Goal: Transaction & Acquisition: Register for event/course

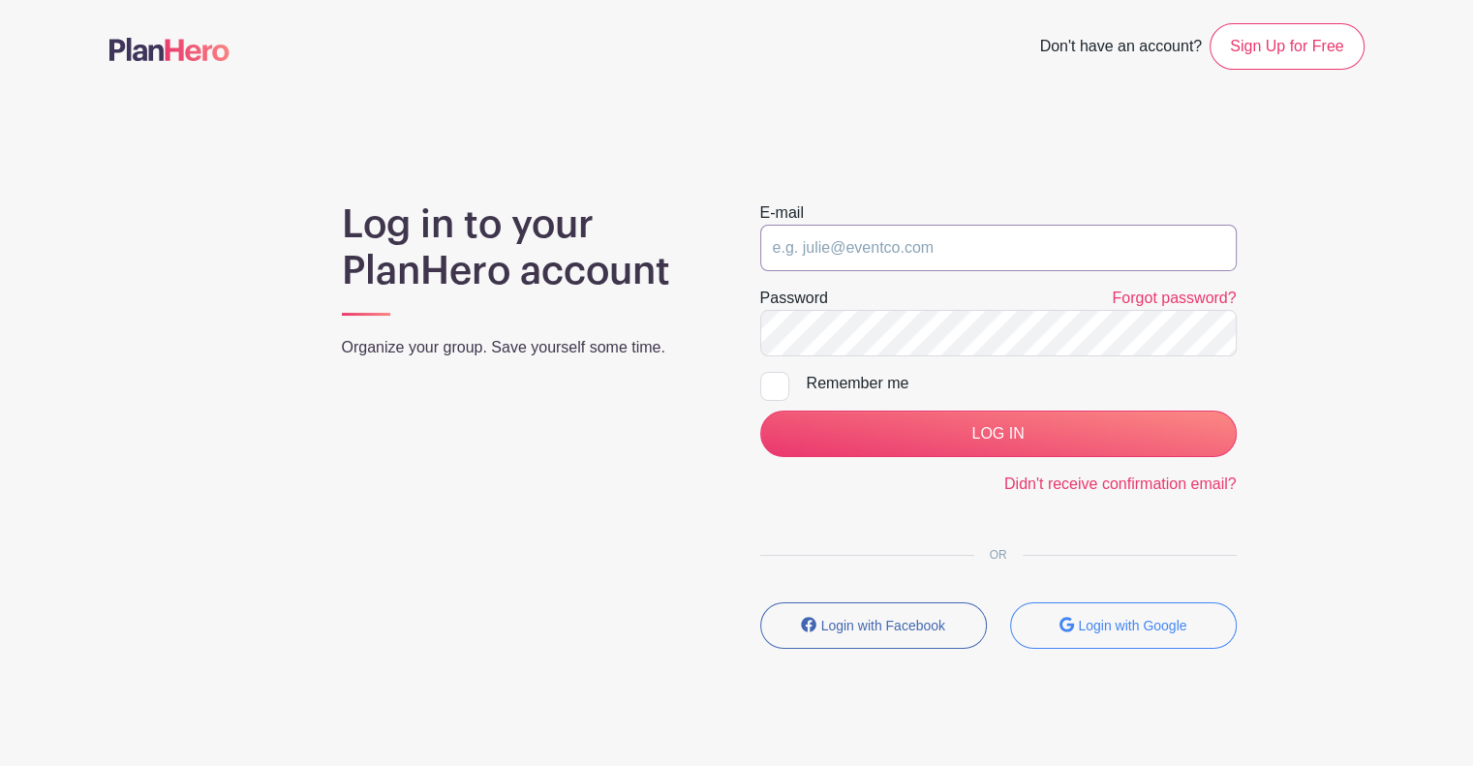
type input "pat.martin@sttelcom.com"
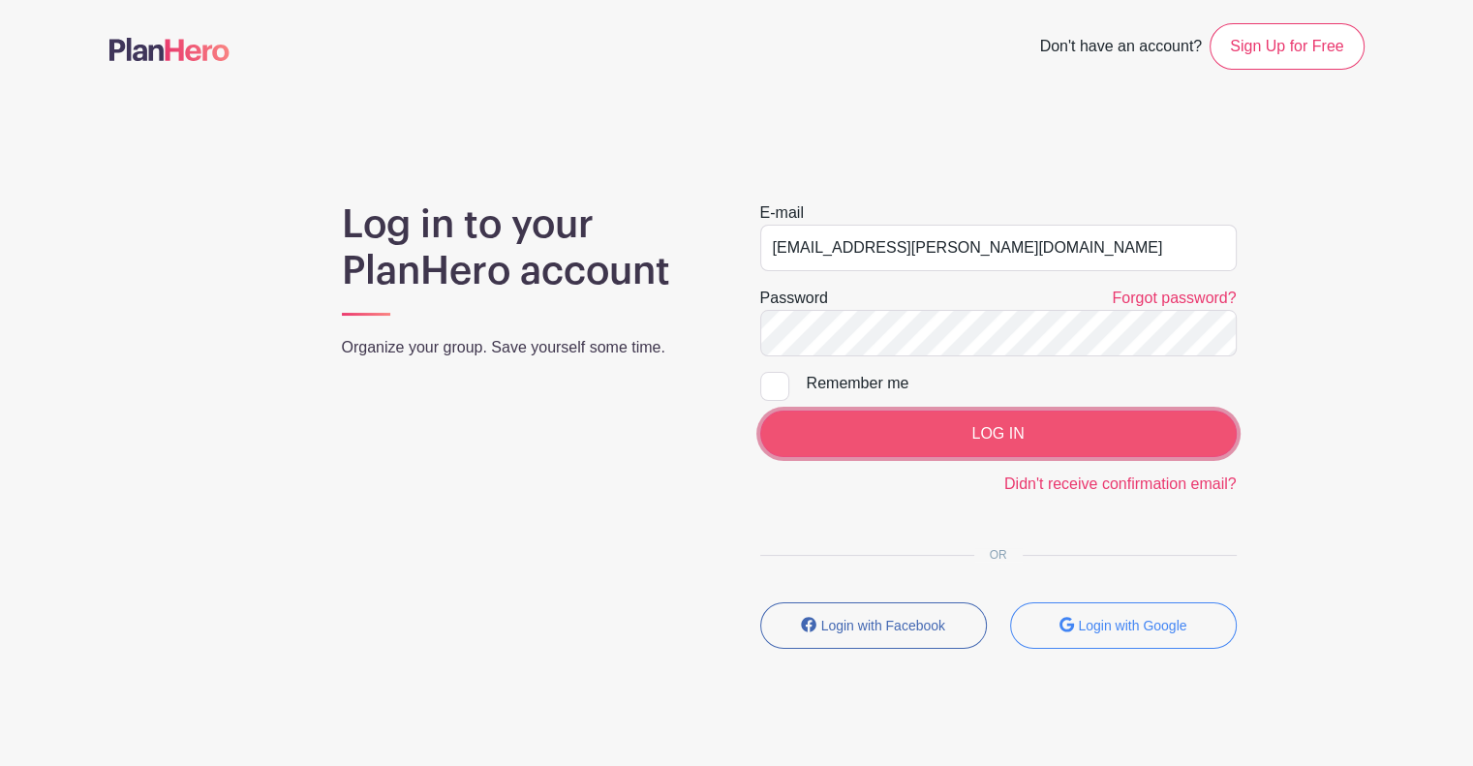
click at [891, 433] on input "LOG IN" at bounding box center [998, 434] width 476 height 46
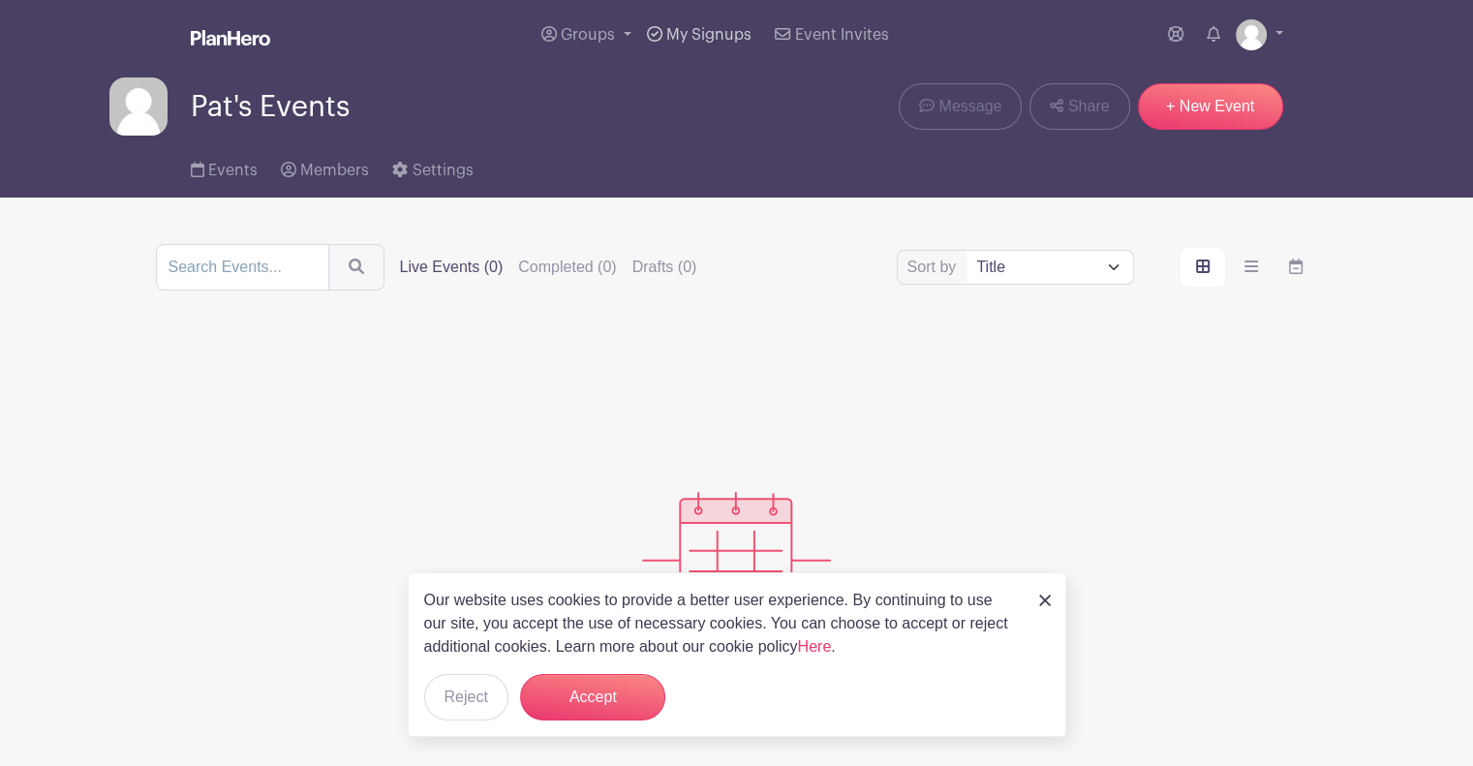
click at [689, 31] on span "My Signups" at bounding box center [708, 34] width 85 height 15
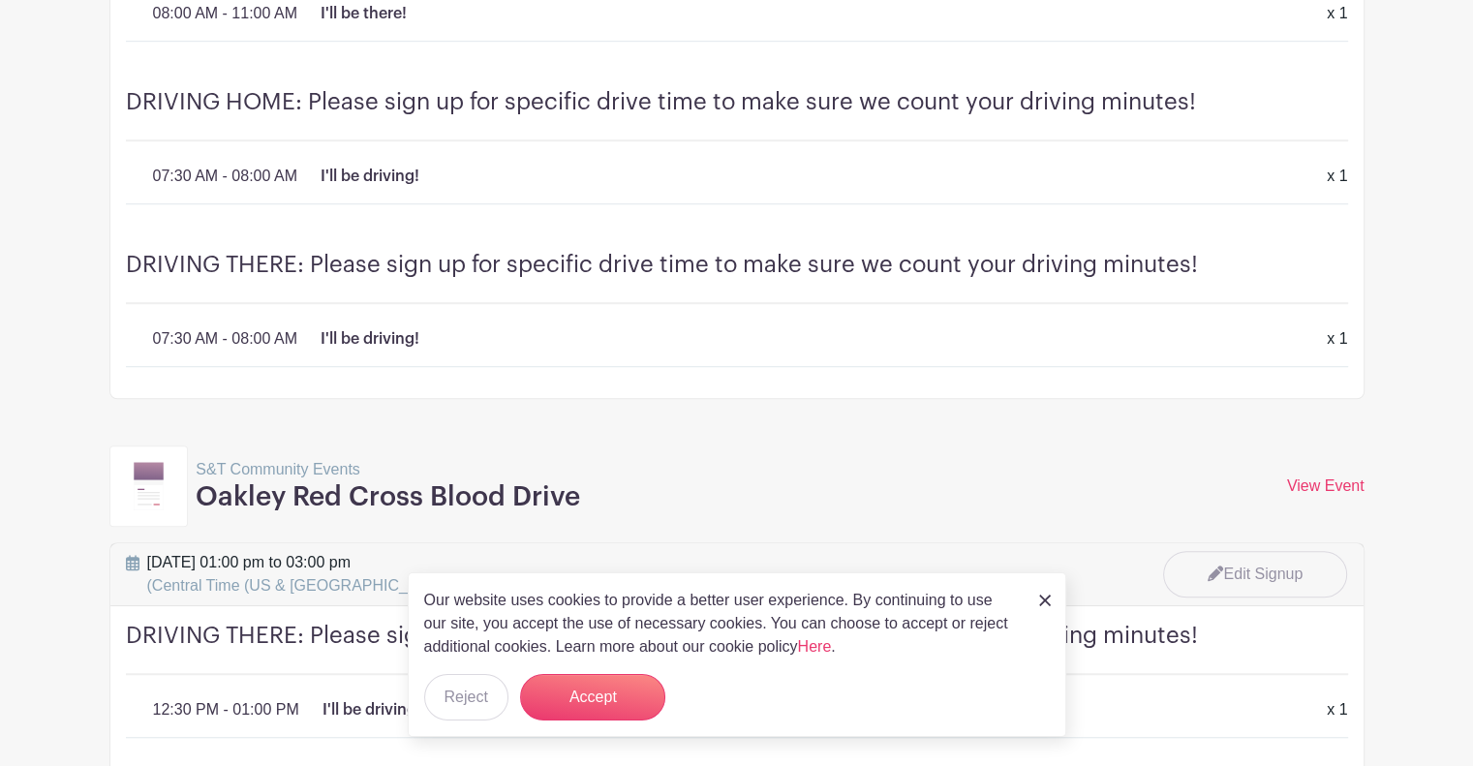
scroll to position [1282, 0]
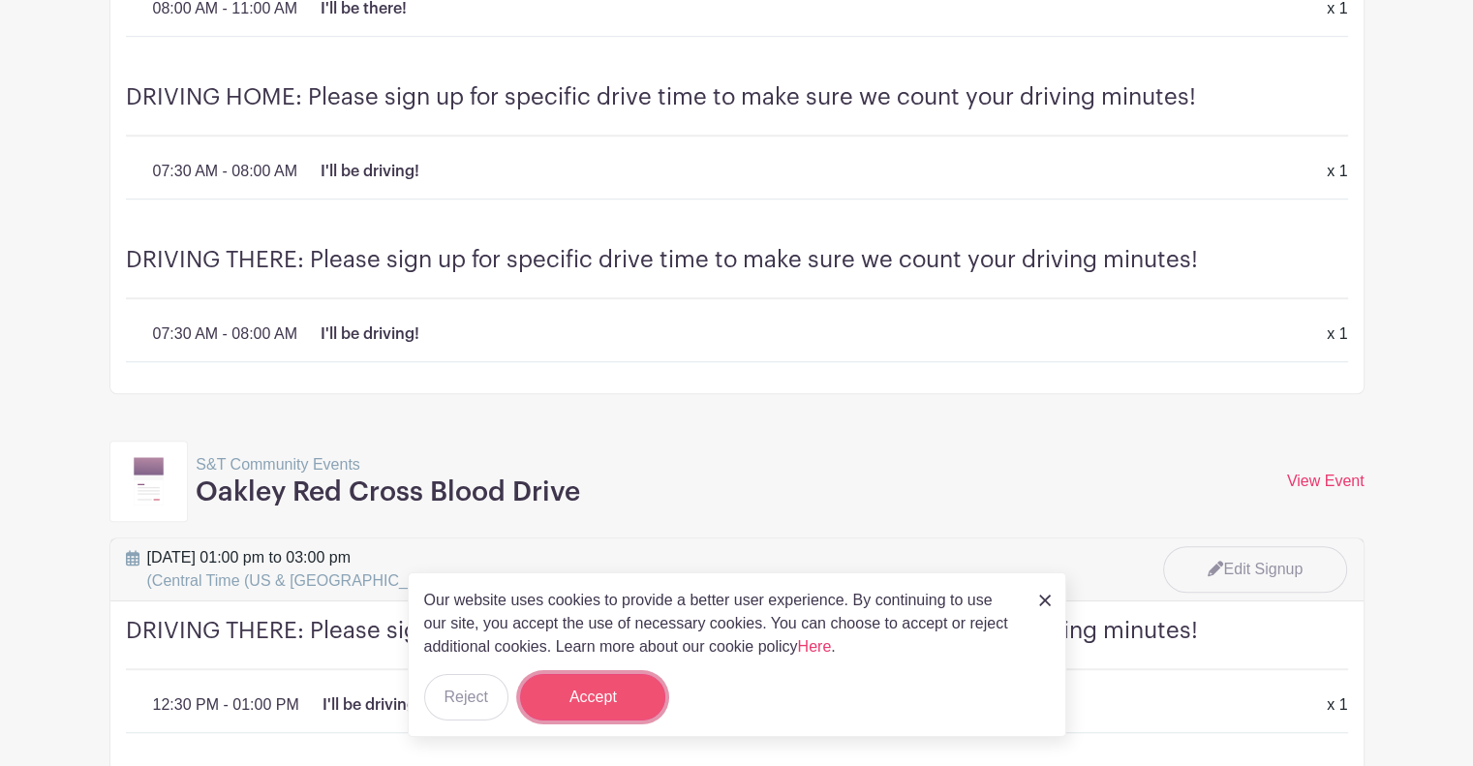
click at [604, 704] on button "Accept" at bounding box center [592, 697] width 145 height 46
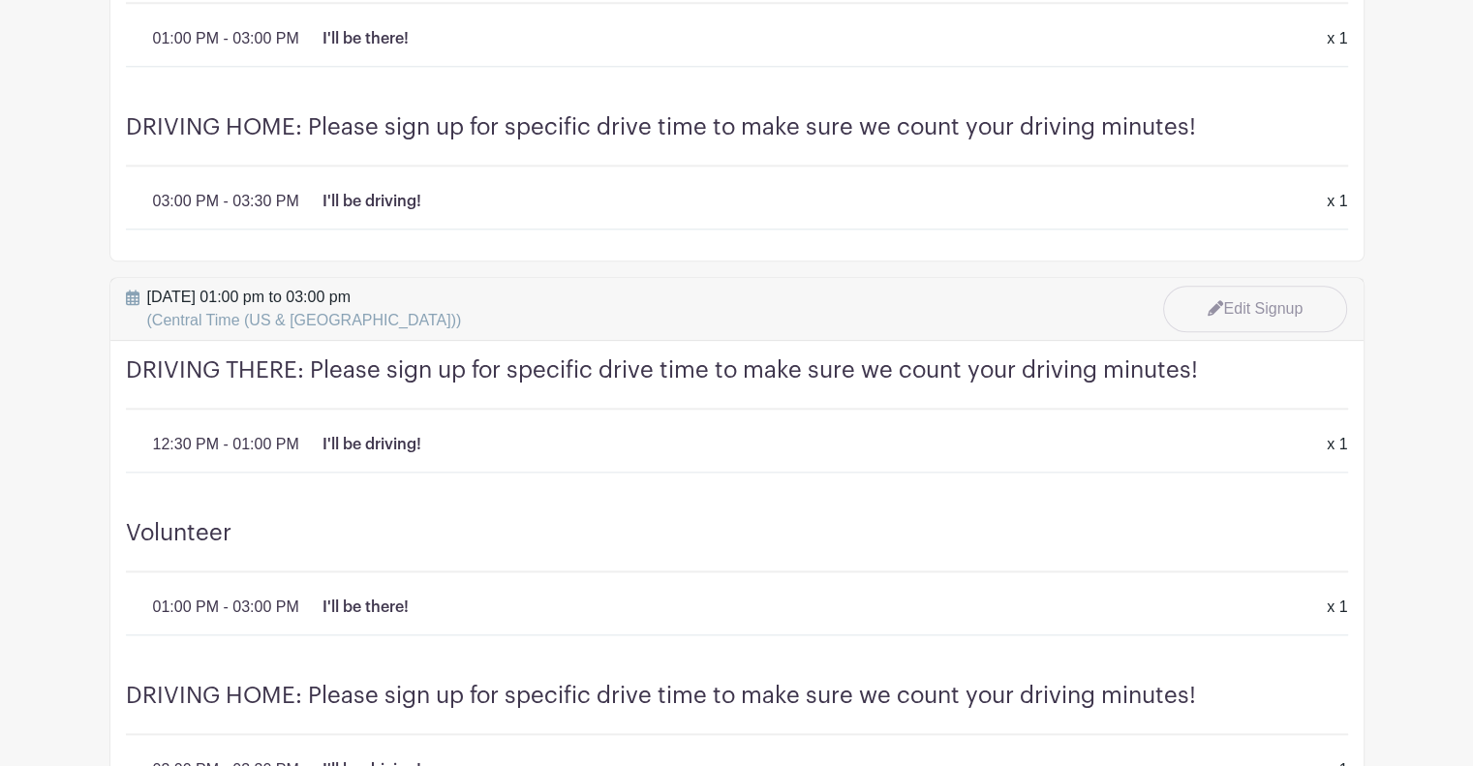
scroll to position [2129, 0]
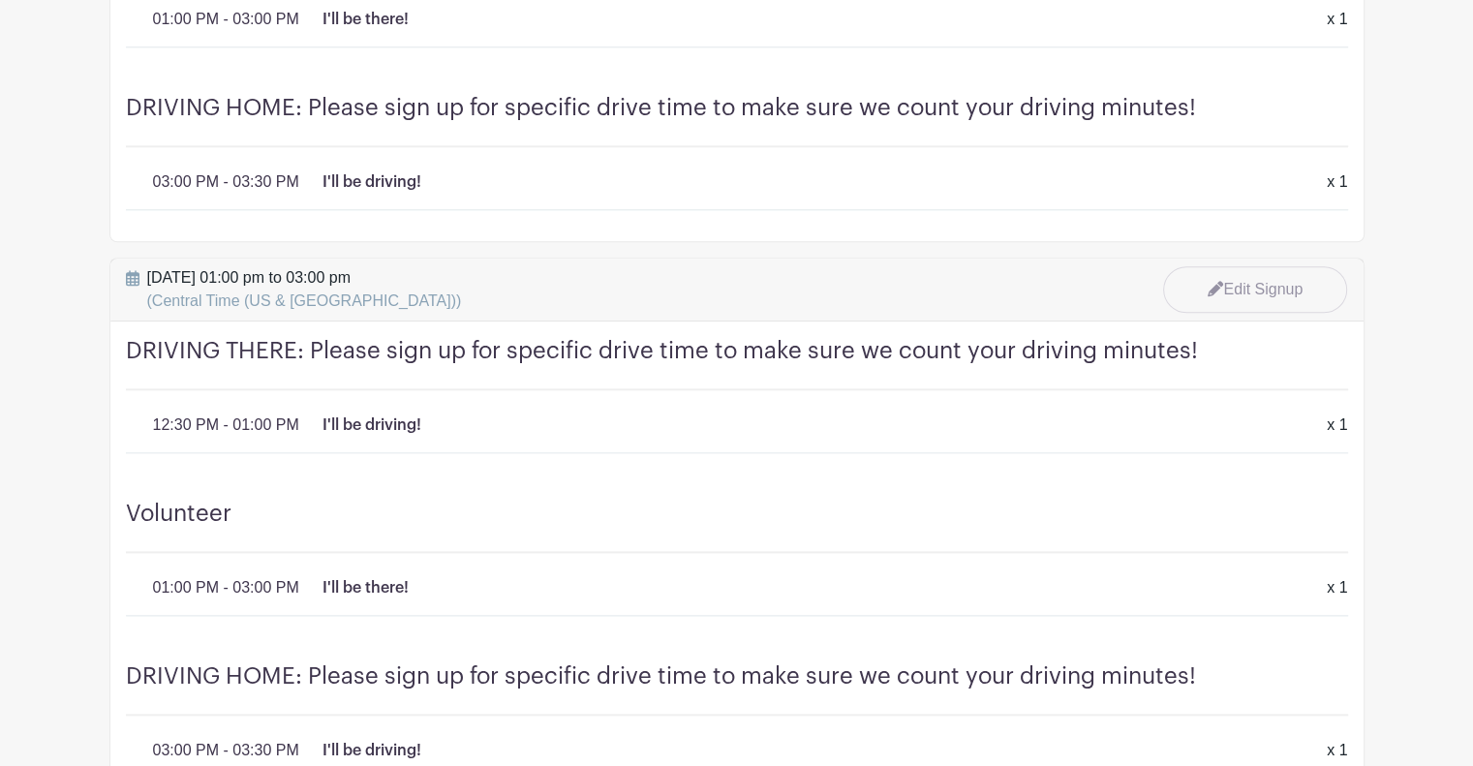
click at [730, 545] on div "Volunteer 01:00 PM - 03:00 PM I'll be there! x 1 x 1" at bounding box center [736, 565] width 1253 height 163
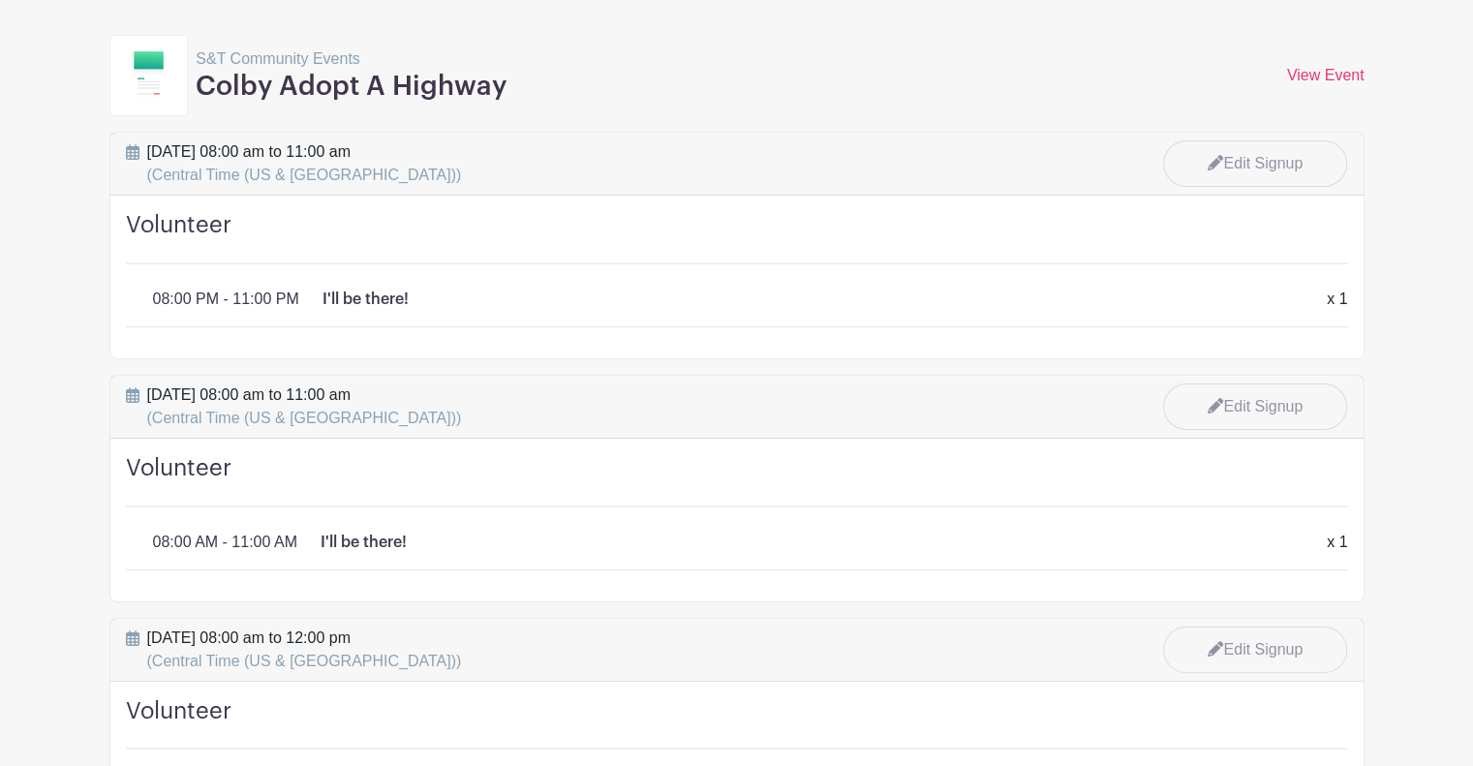
scroll to position [0, 0]
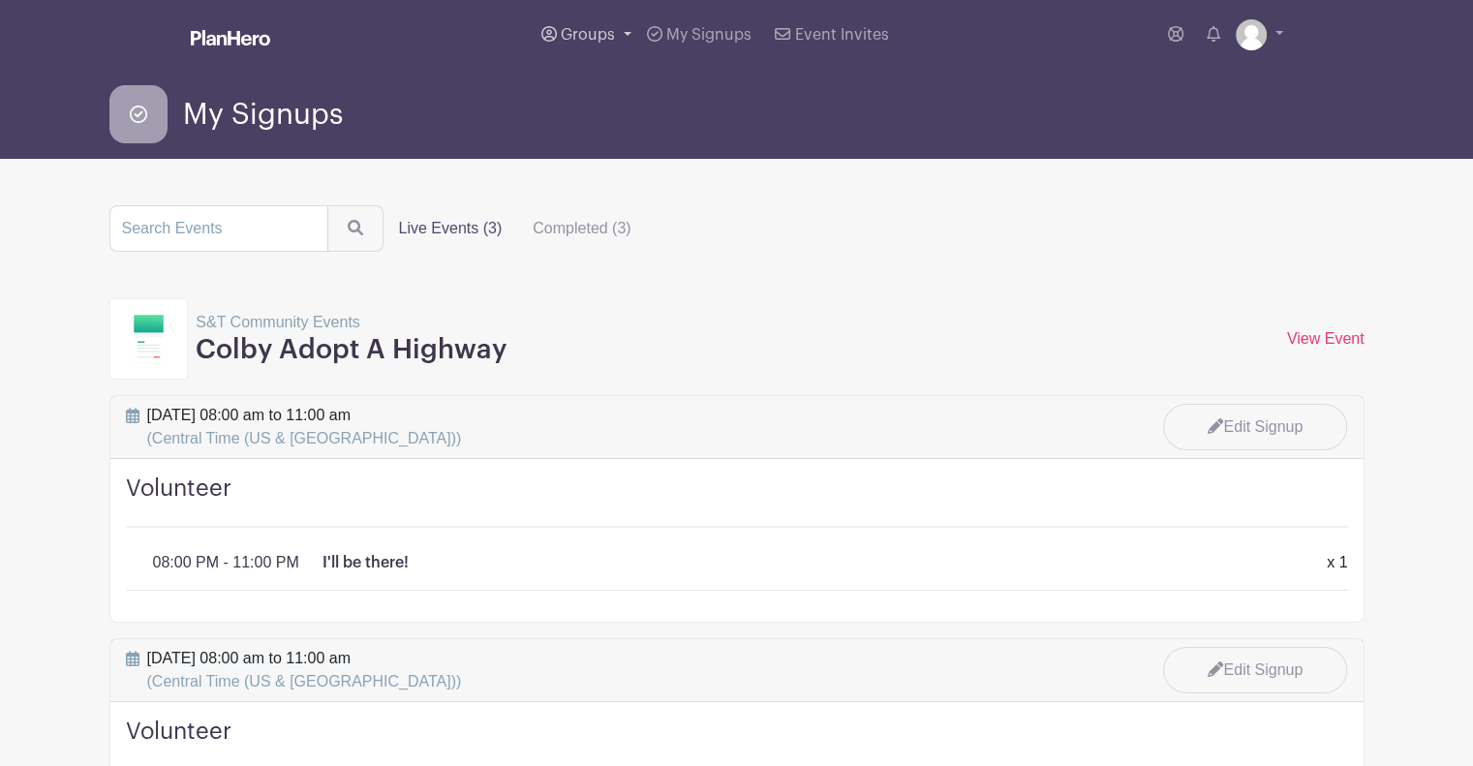
click at [608, 26] on link "Groups" at bounding box center [587, 35] width 106 height 70
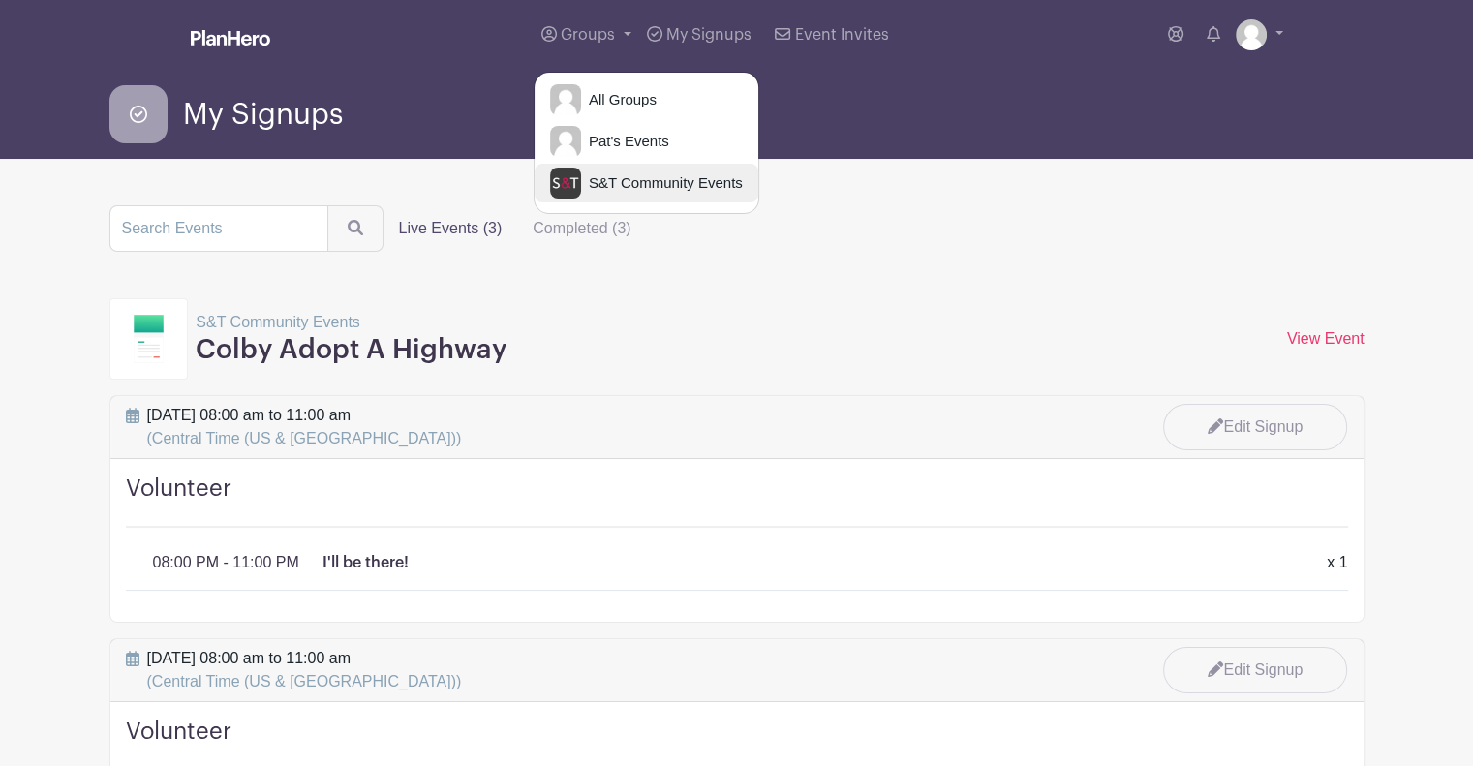
click at [624, 181] on span "S&T Community Events" at bounding box center [662, 183] width 162 height 22
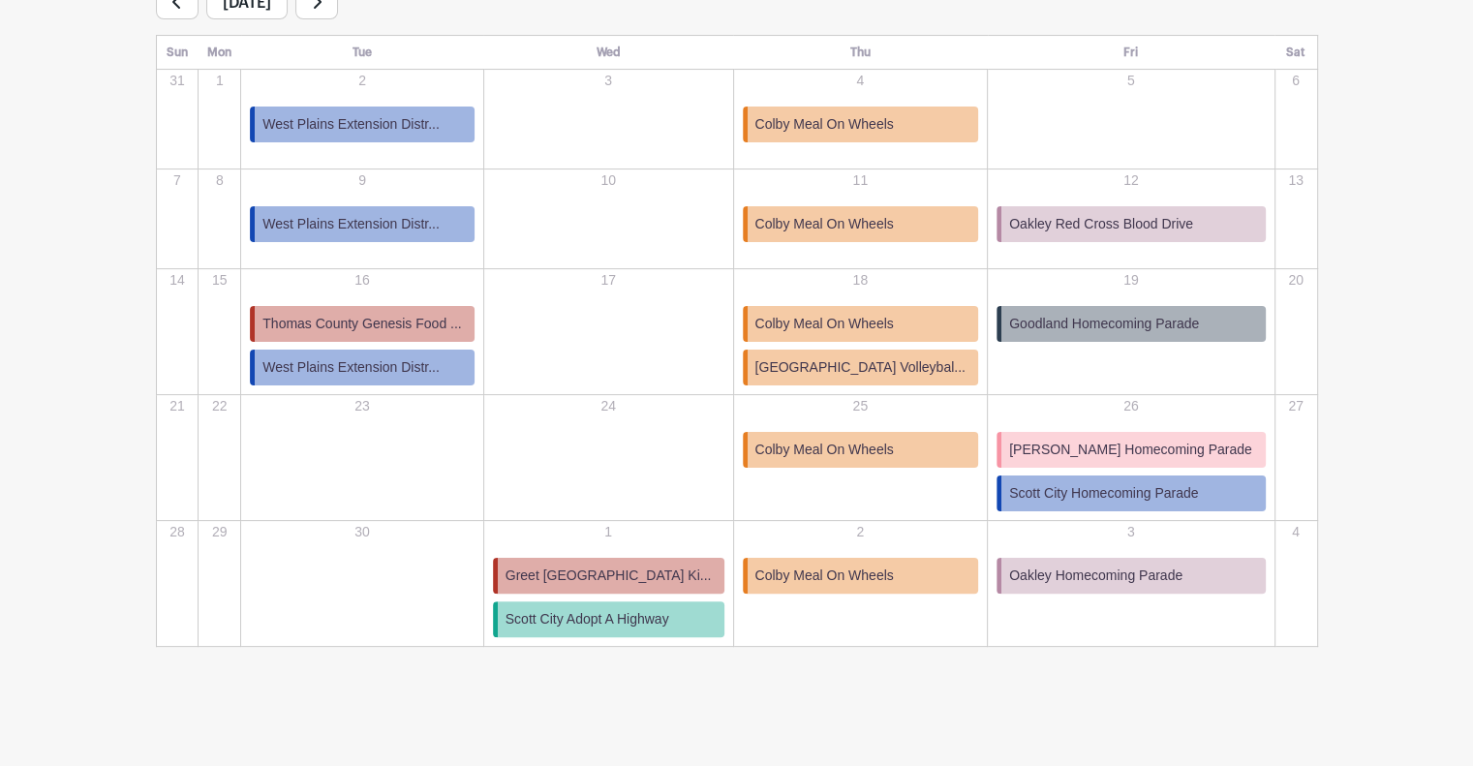
scroll to position [351, 0]
click at [1100, 220] on span "Oakley Red Cross Blood Drive" at bounding box center [1101, 223] width 184 height 20
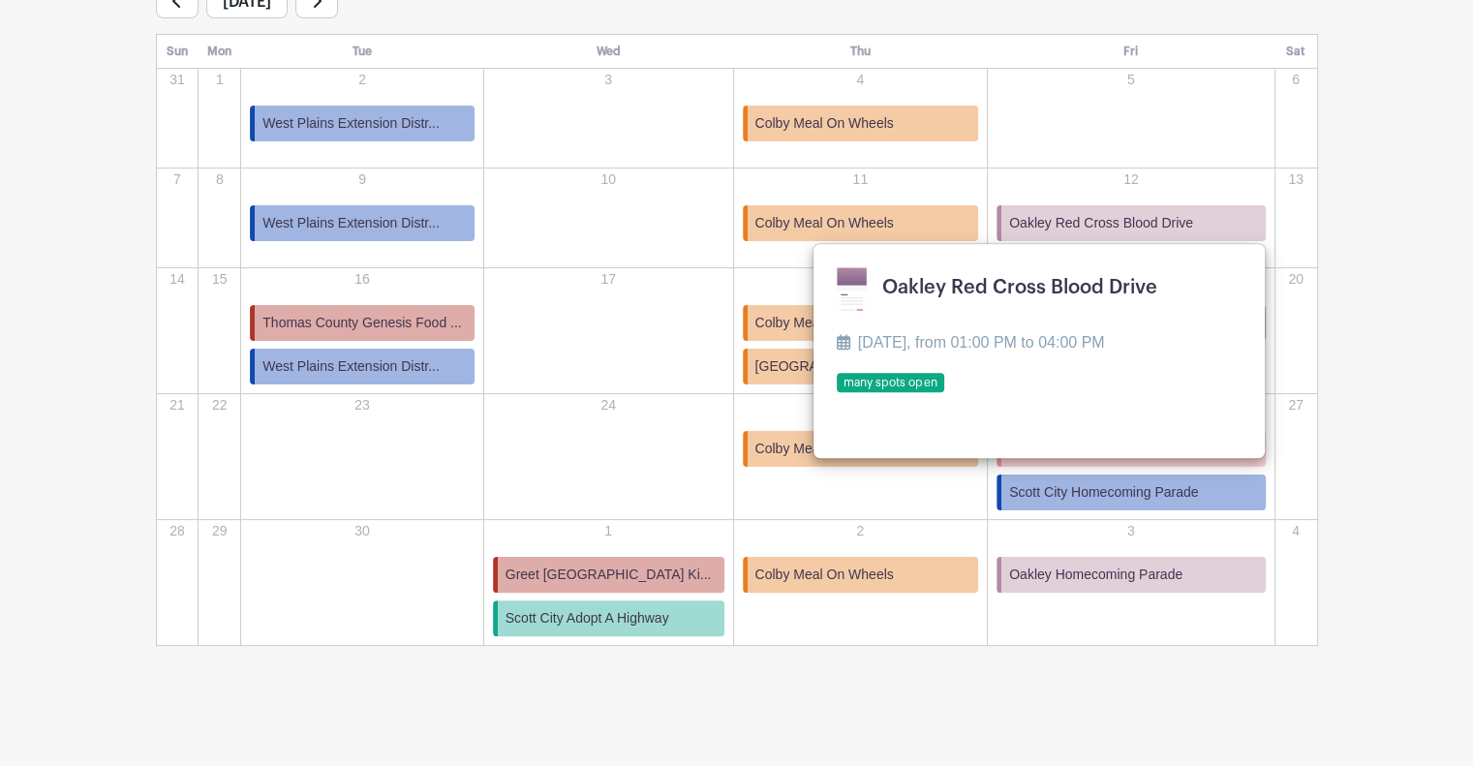
click at [1347, 400] on turbo-frame "Sort by Title Recently modified Newest Upcoming dates Live Events (18) Complete…" at bounding box center [736, 269] width 1255 height 753
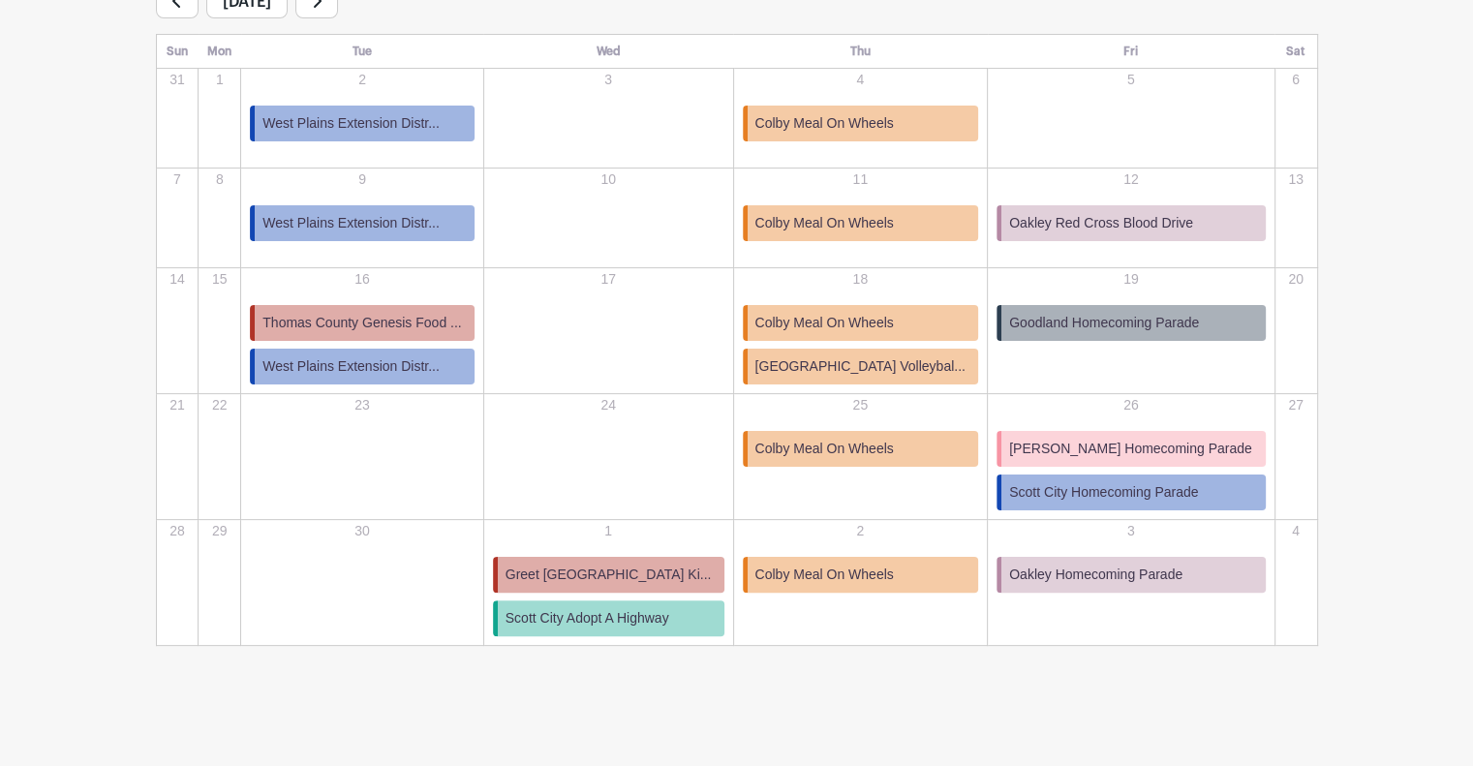
click at [1154, 568] on span "Oakley Homecoming Parade" at bounding box center [1095, 575] width 173 height 20
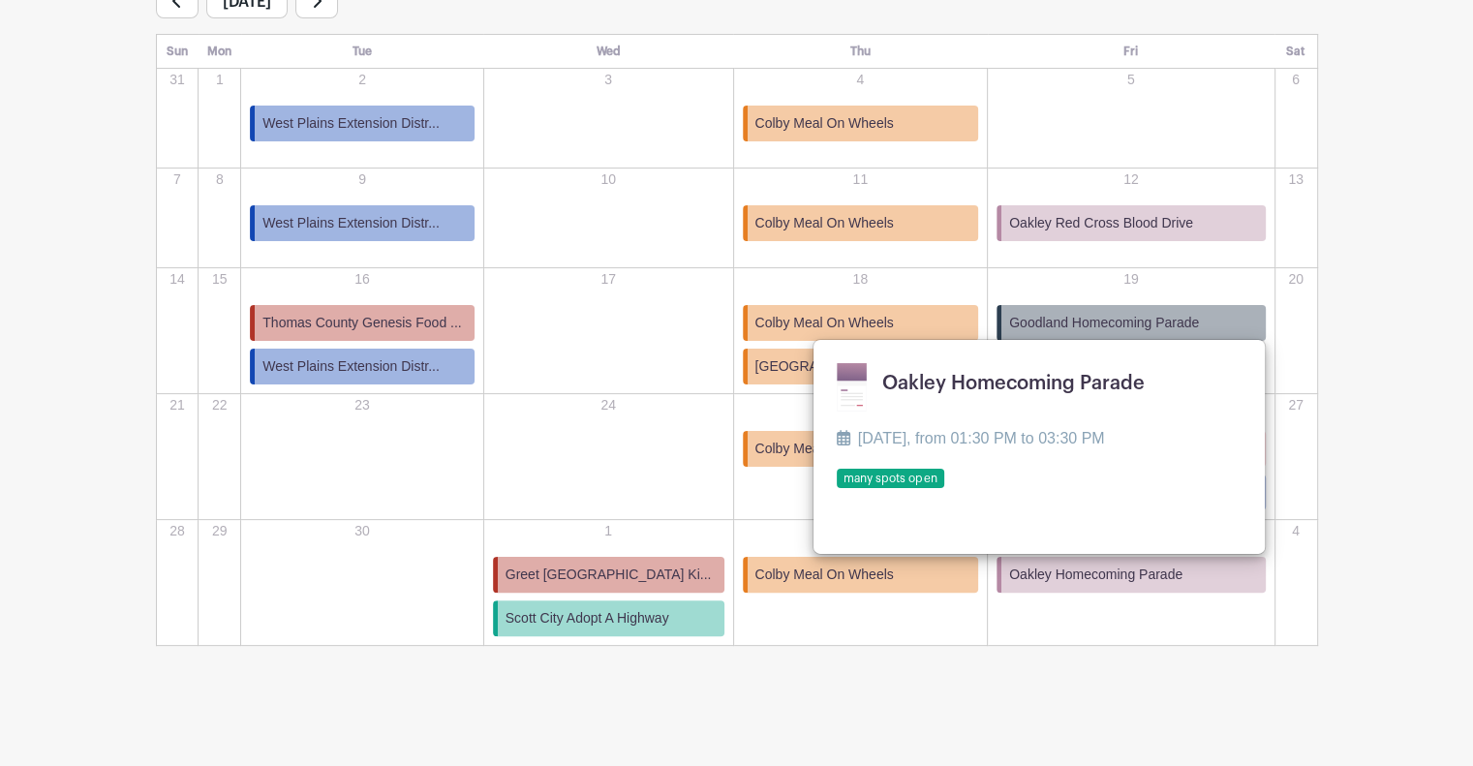
click at [837, 489] on link at bounding box center [837, 489] width 0 height 0
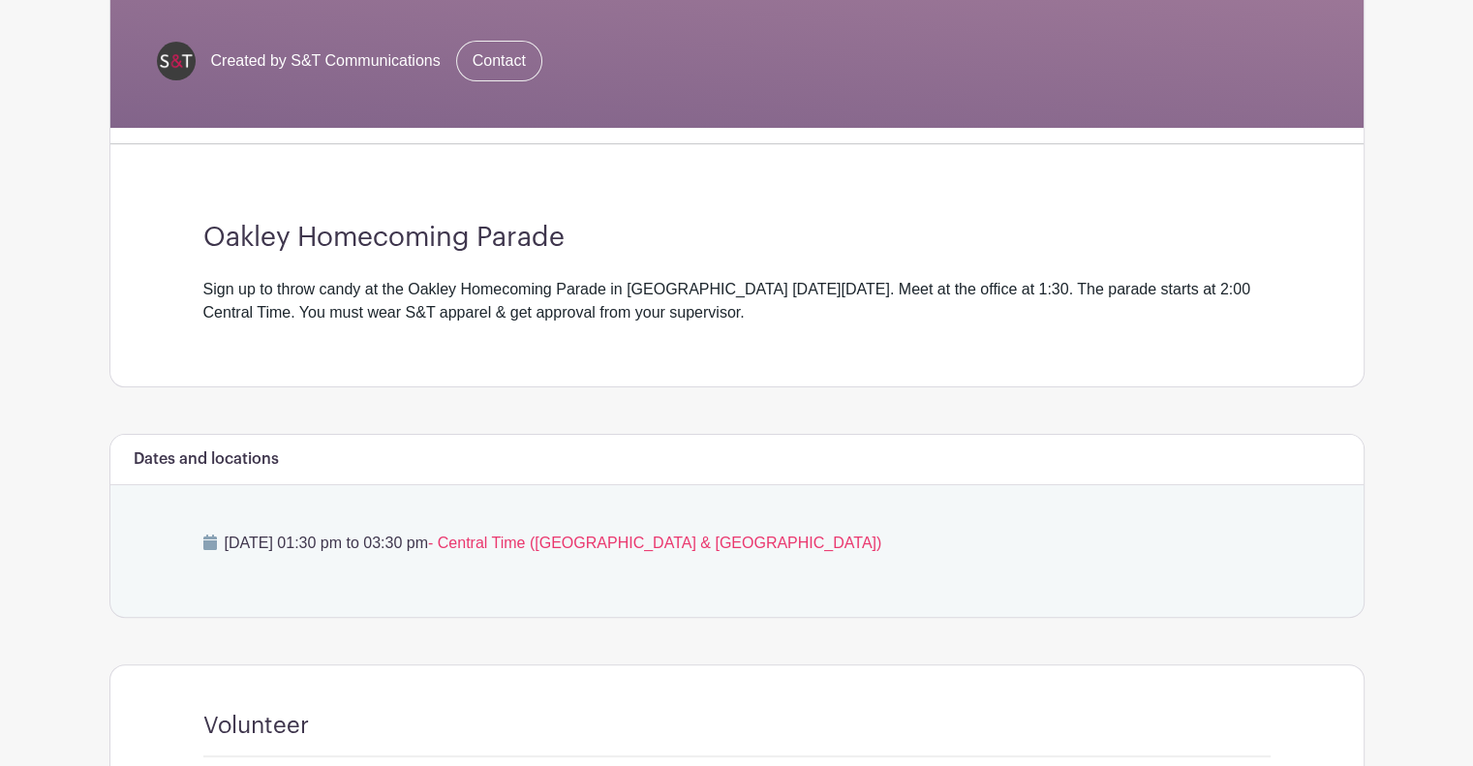
scroll to position [341, 0]
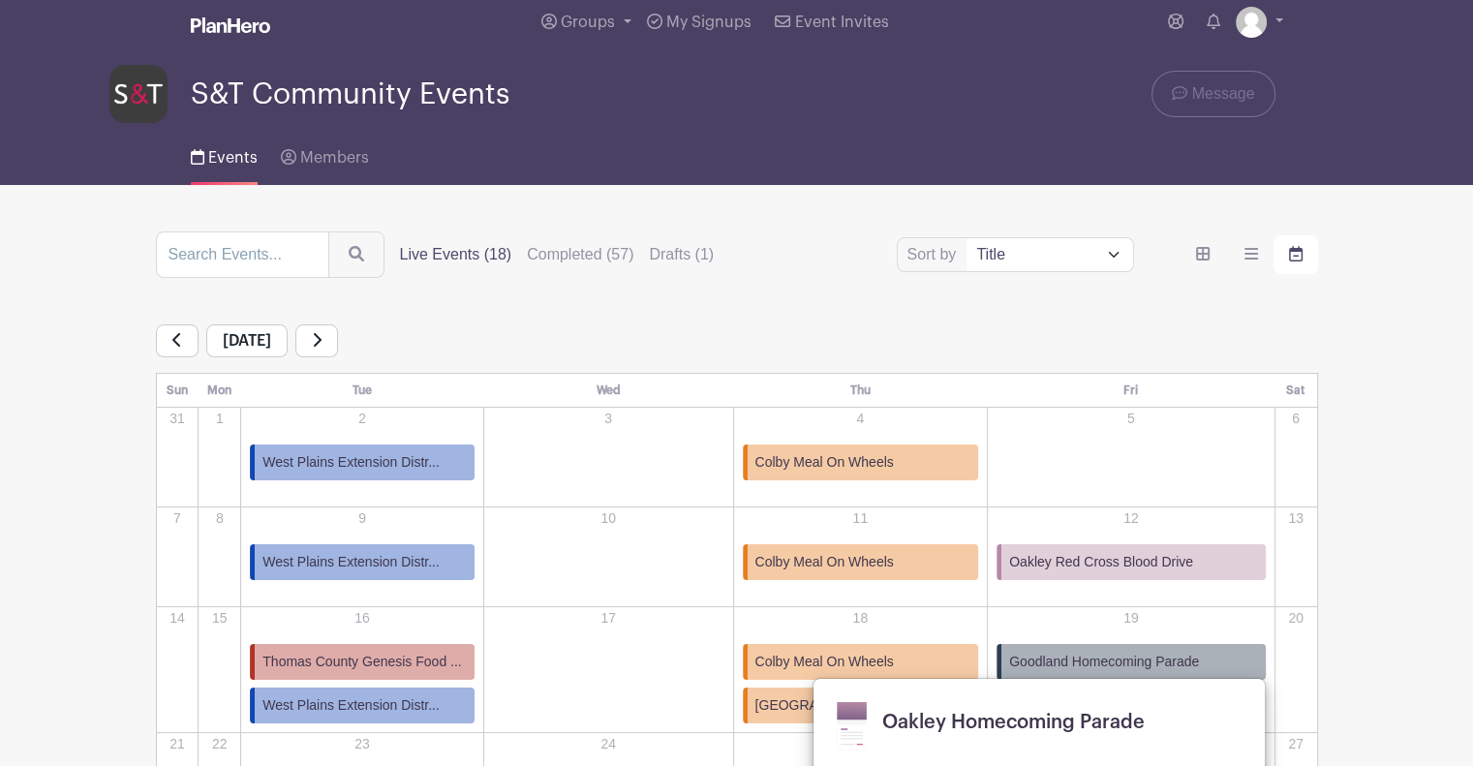
scroll to position [10, 0]
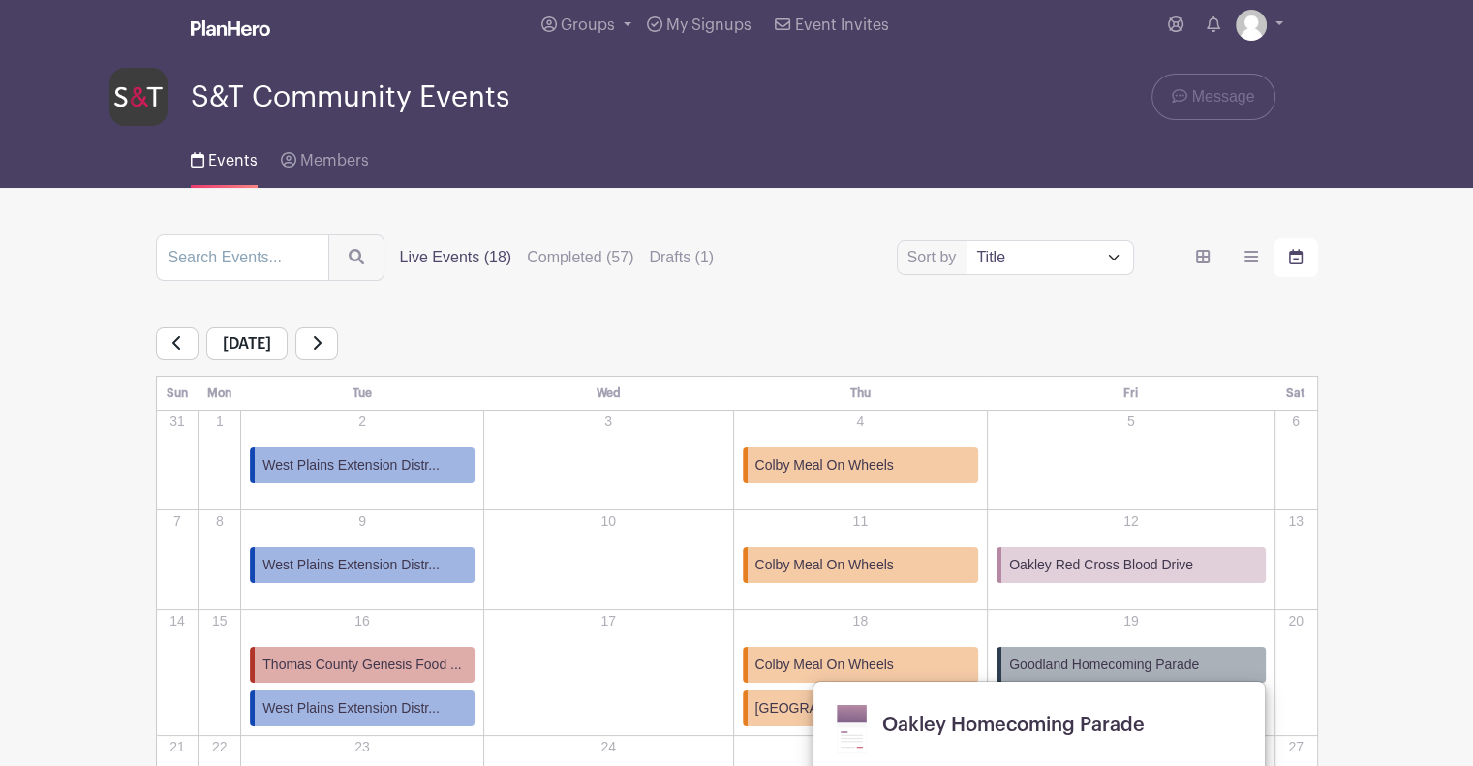
click at [338, 344] on link at bounding box center [316, 343] width 43 height 33
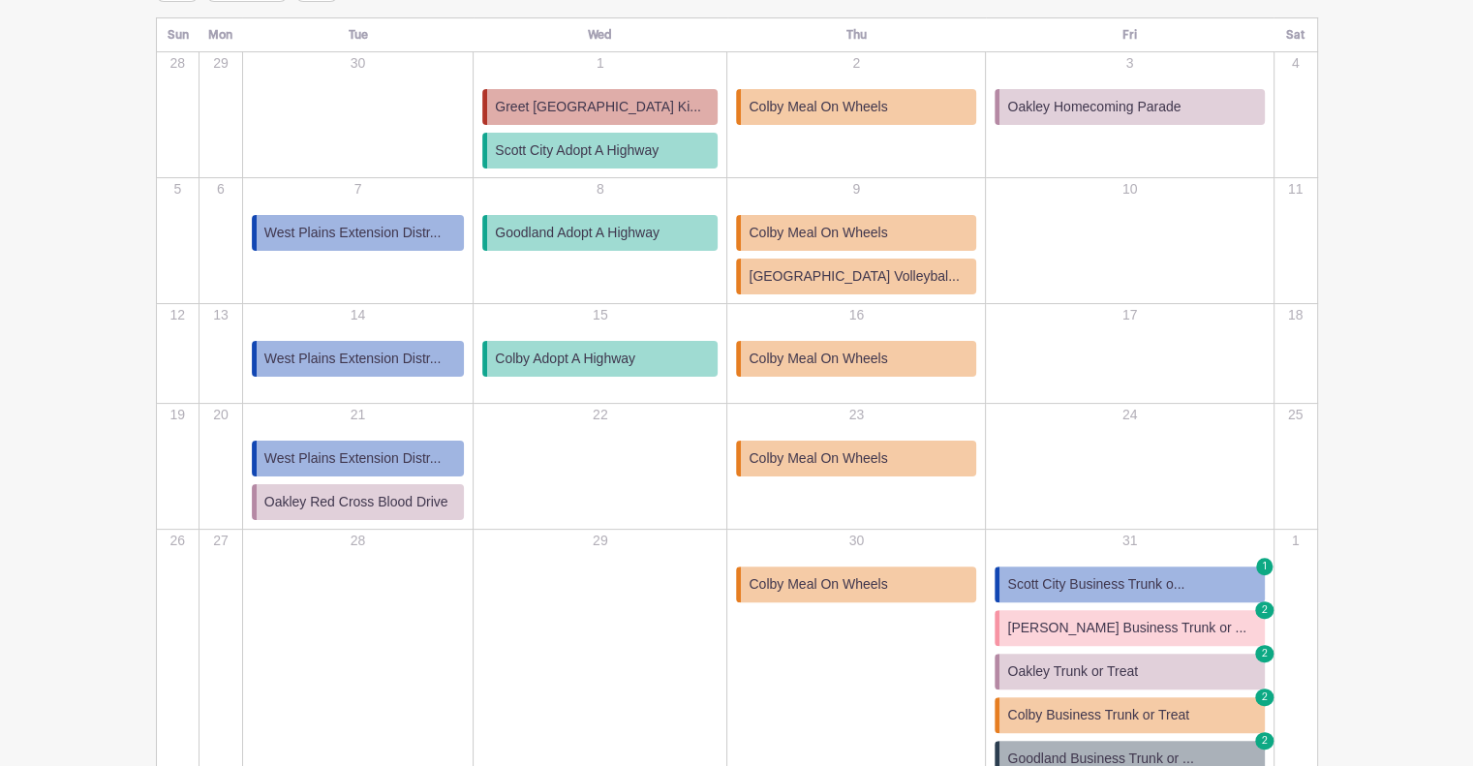
scroll to position [367, 0]
drag, startPoint x: 1112, startPoint y: 108, endPoint x: 1060, endPoint y: 105, distance: 51.5
click at [1060, 105] on span "Oakley Homecoming Parade" at bounding box center [1093, 108] width 173 height 20
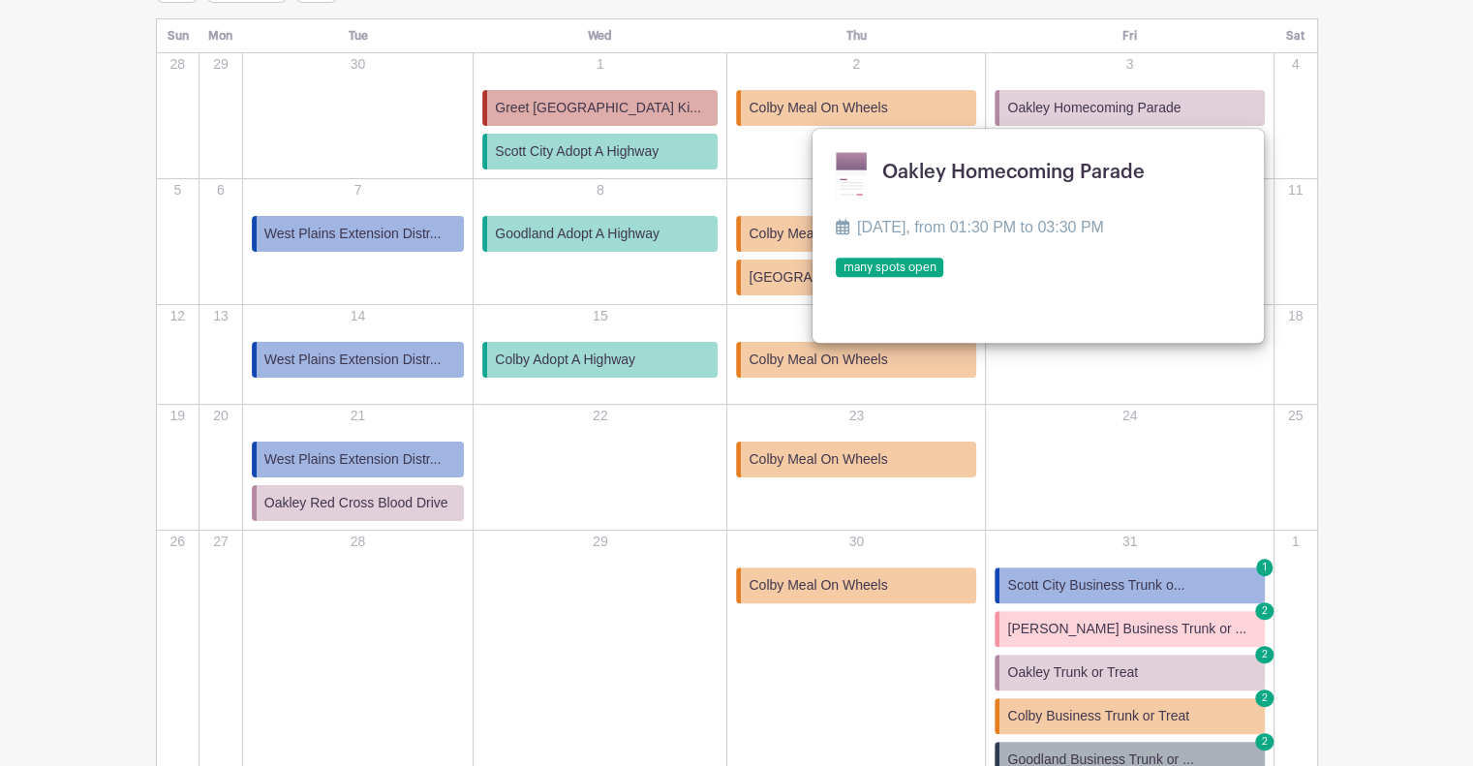
click at [836, 278] on link at bounding box center [836, 278] width 0 height 0
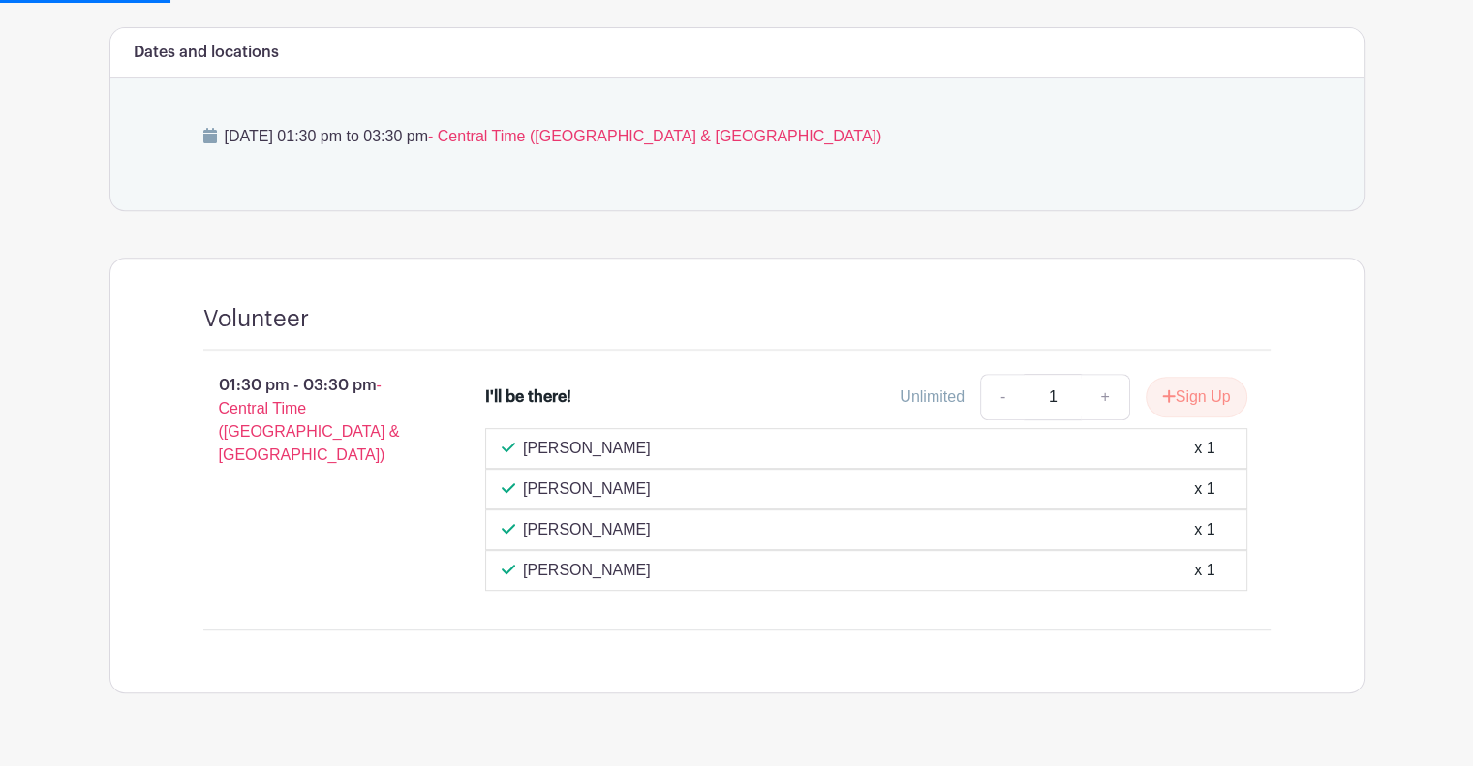
scroll to position [806, 0]
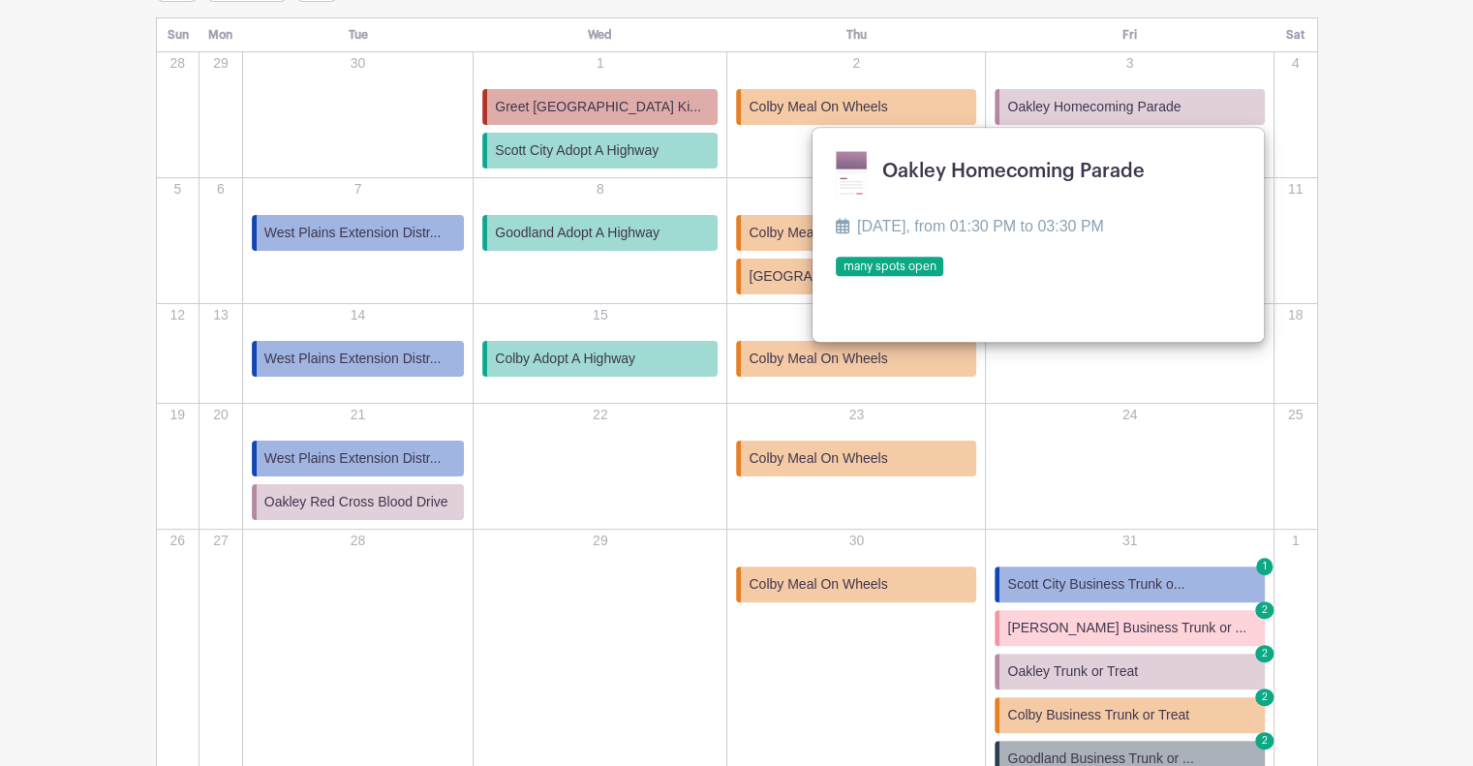
scroll to position [367, 0]
click at [1133, 107] on span "Oakley Homecoming Parade" at bounding box center [1093, 108] width 173 height 20
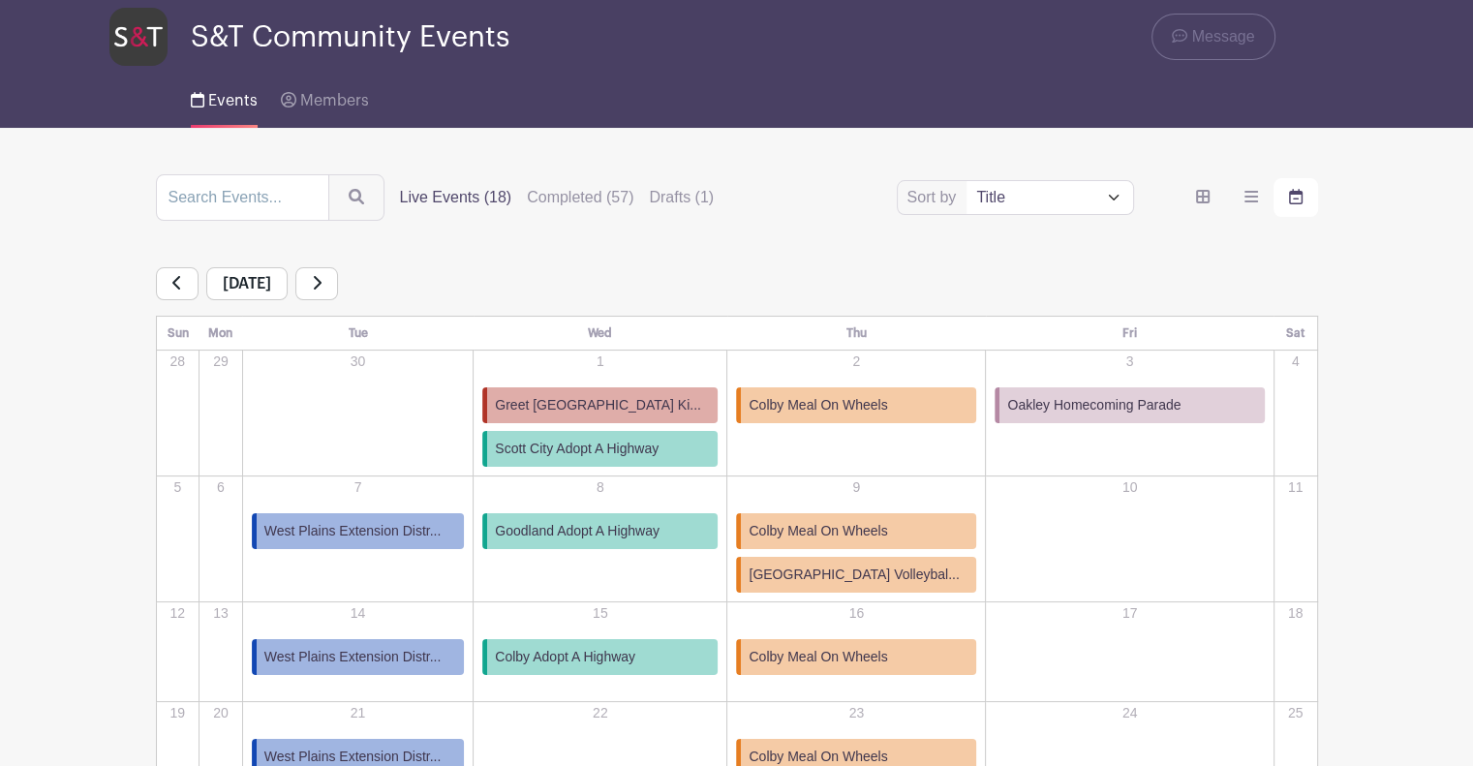
scroll to position [0, 0]
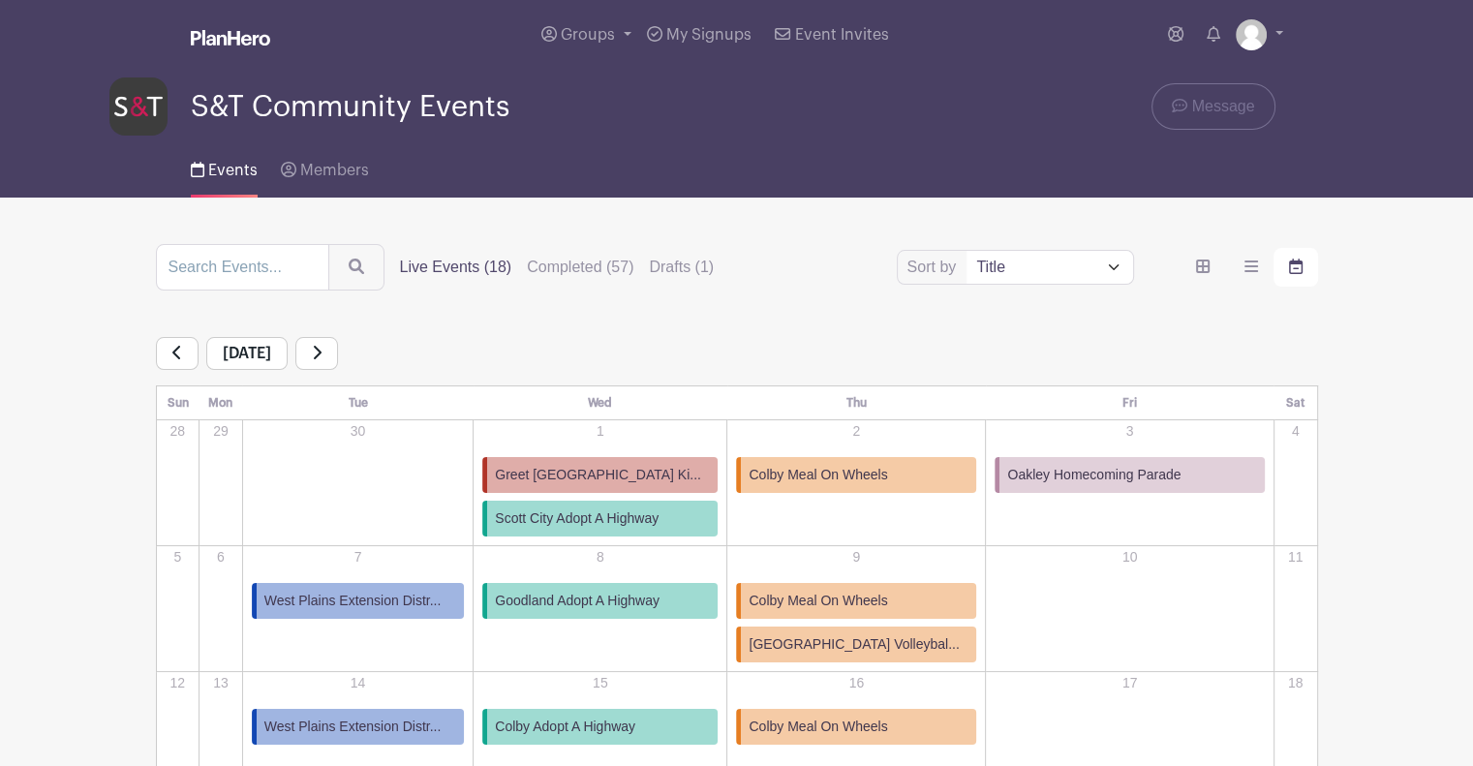
click at [338, 359] on link at bounding box center [316, 353] width 43 height 33
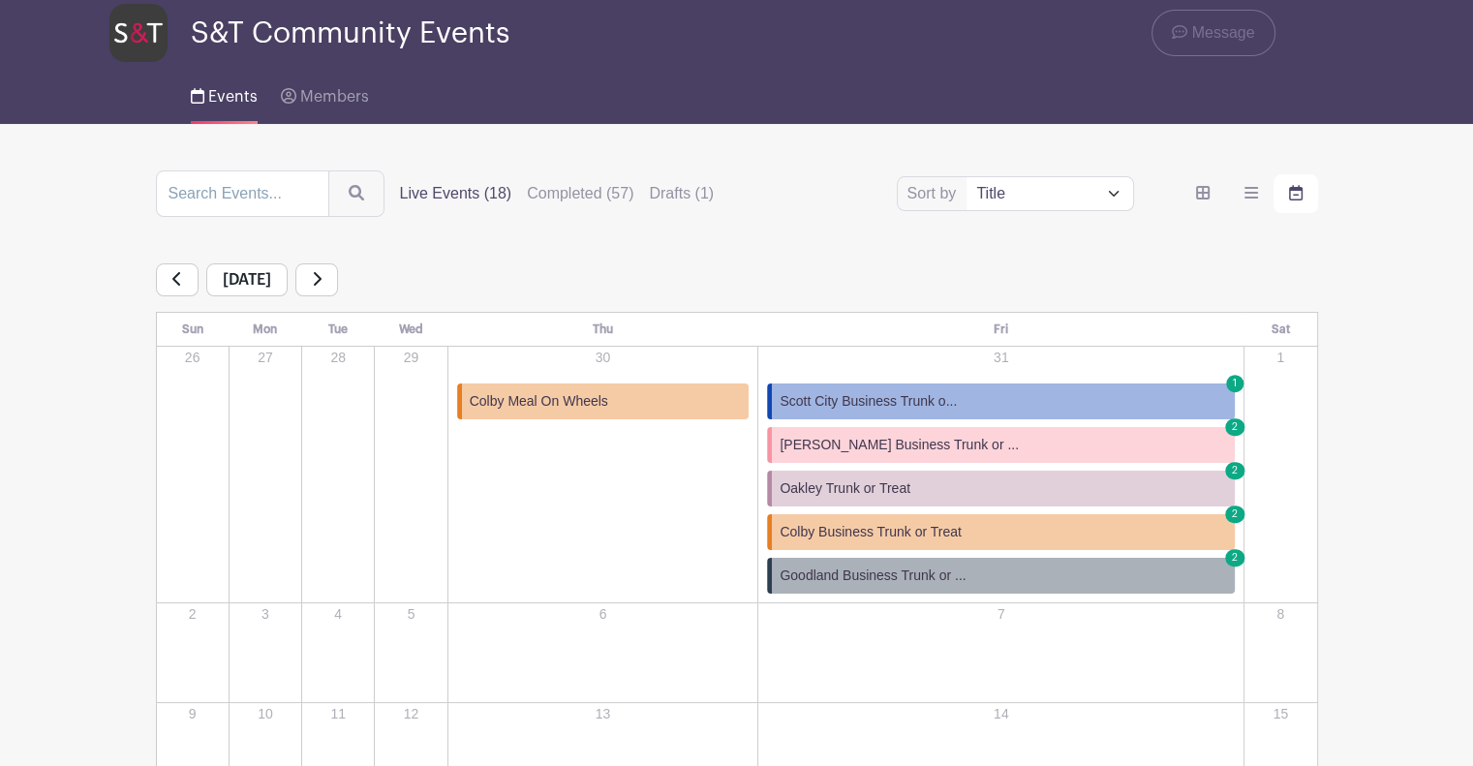
scroll to position [73, 0]
click at [321, 283] on icon at bounding box center [317, 279] width 10 height 15
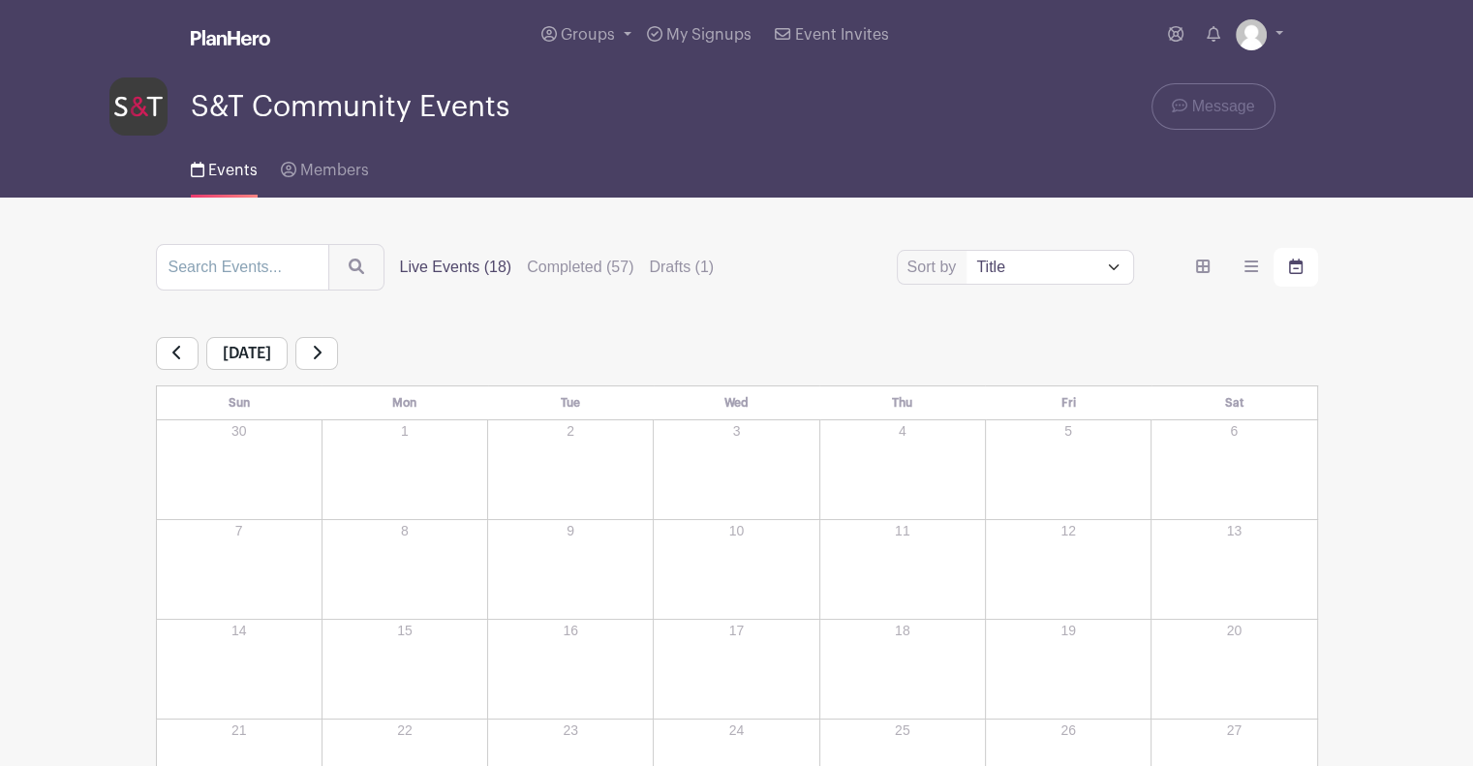
click at [179, 349] on icon at bounding box center [177, 352] width 10 height 15
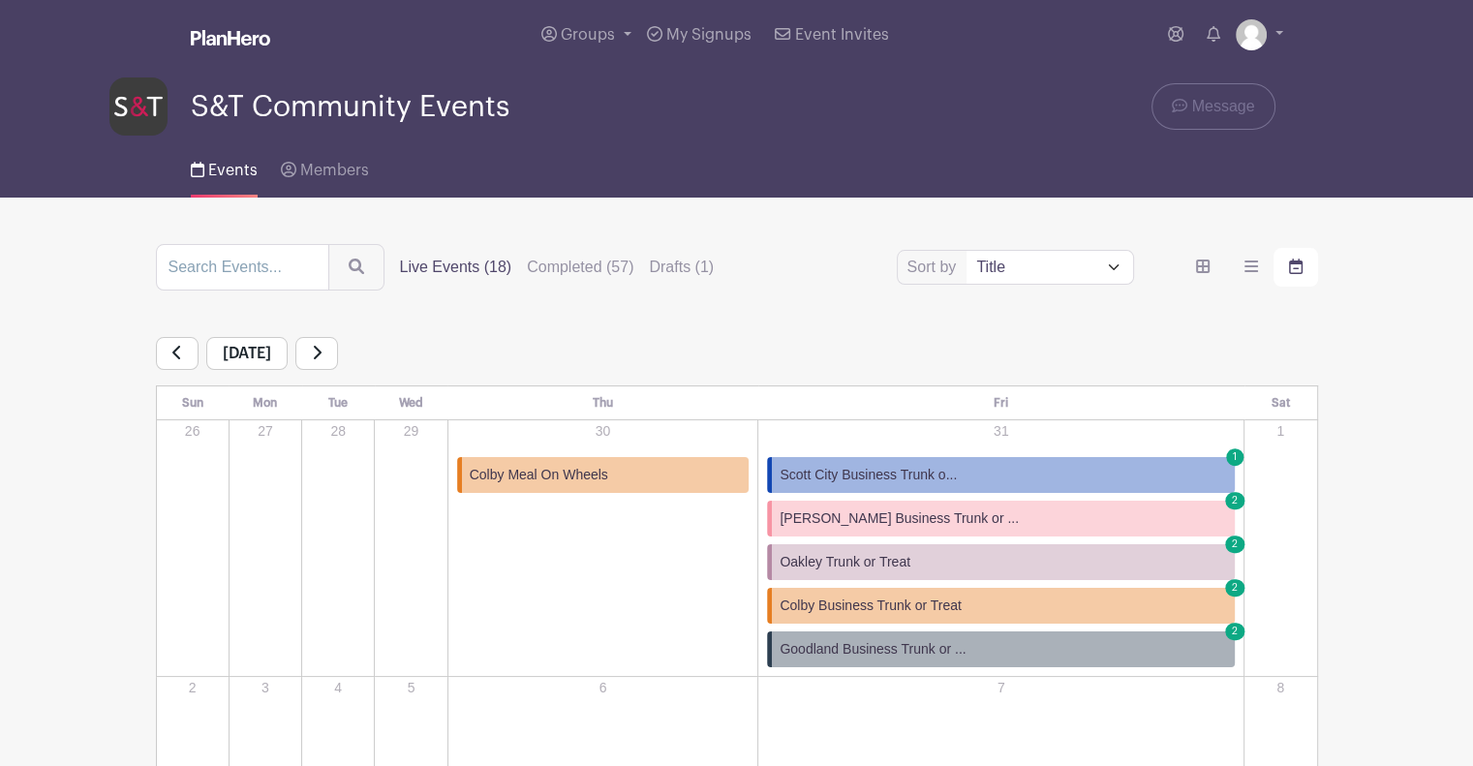
click at [179, 349] on icon at bounding box center [177, 352] width 10 height 15
click at [467, 269] on label "Live Events (18)" at bounding box center [456, 267] width 112 height 23
click at [0, 0] on input "Live Events (18)" at bounding box center [0, 0] width 0 height 0
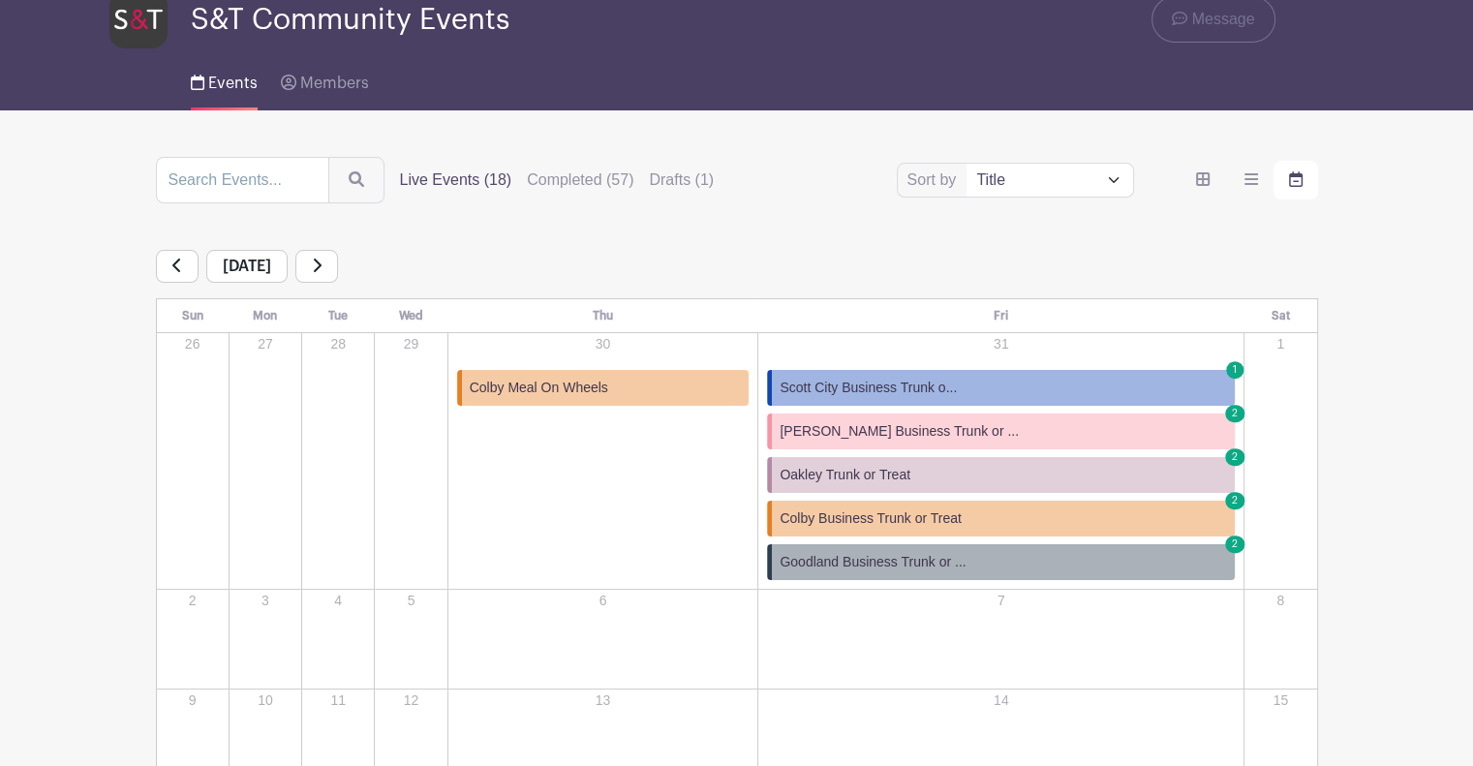
scroll to position [54, 0]
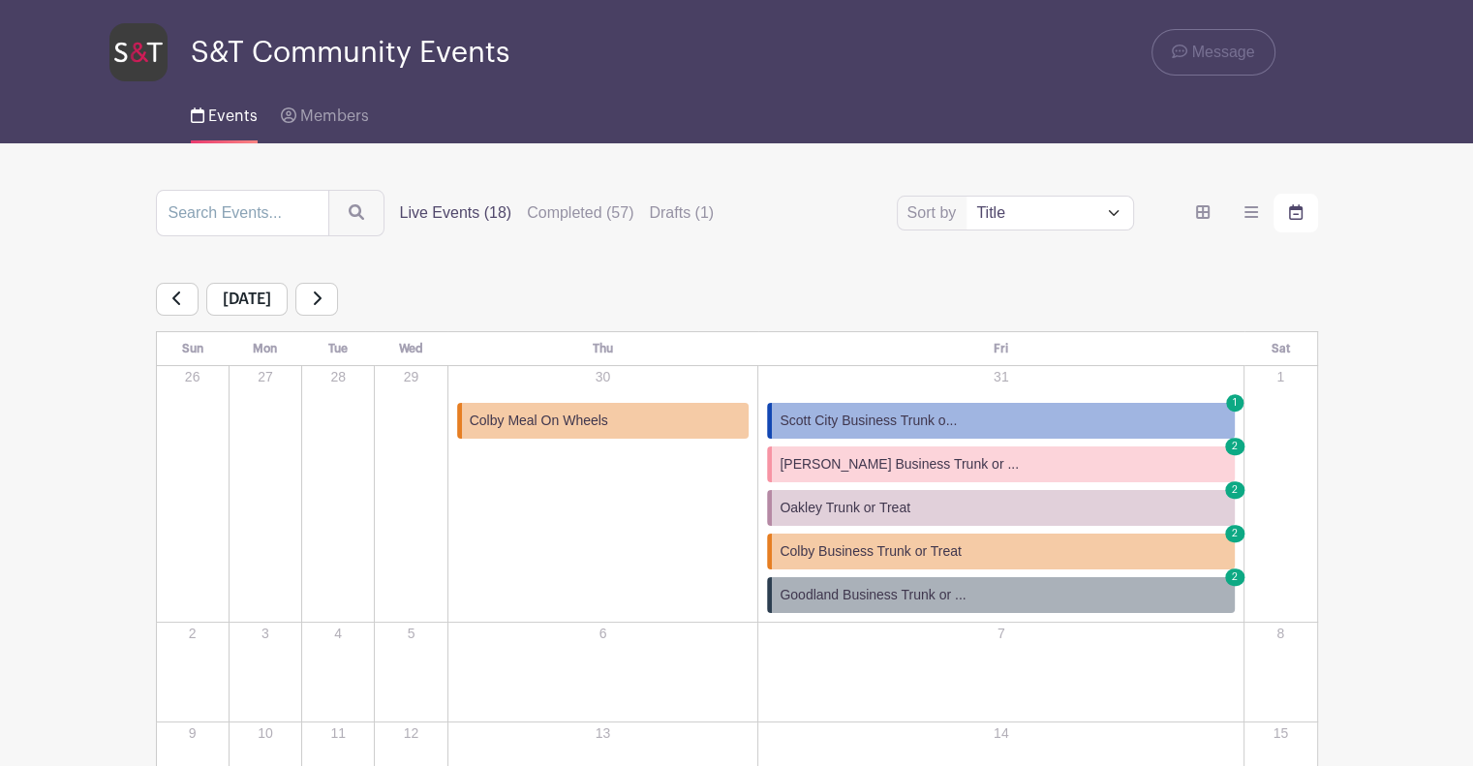
click at [452, 213] on label "Live Events (18)" at bounding box center [456, 212] width 112 height 23
click at [0, 0] on input "Live Events (18)" at bounding box center [0, 0] width 0 height 0
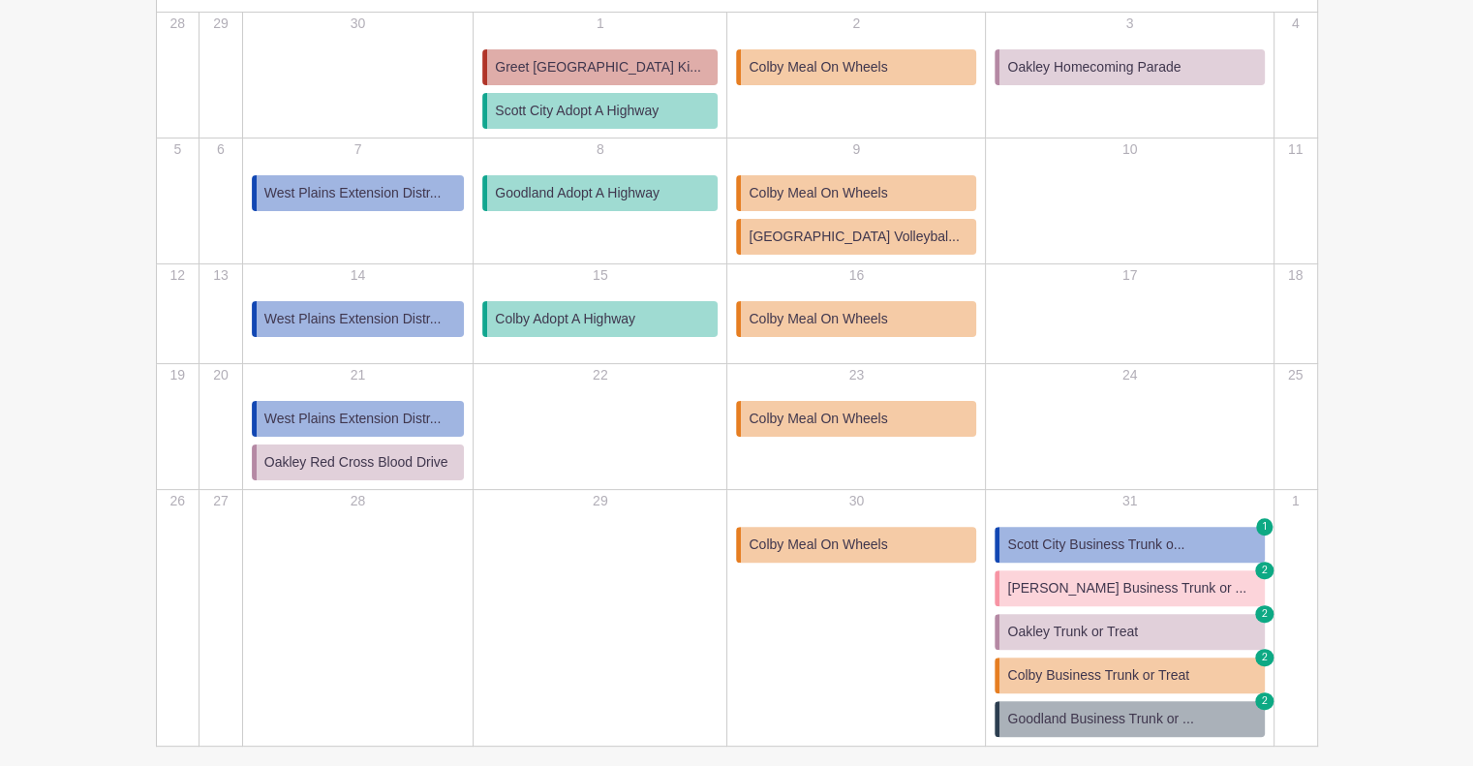
scroll to position [435, 0]
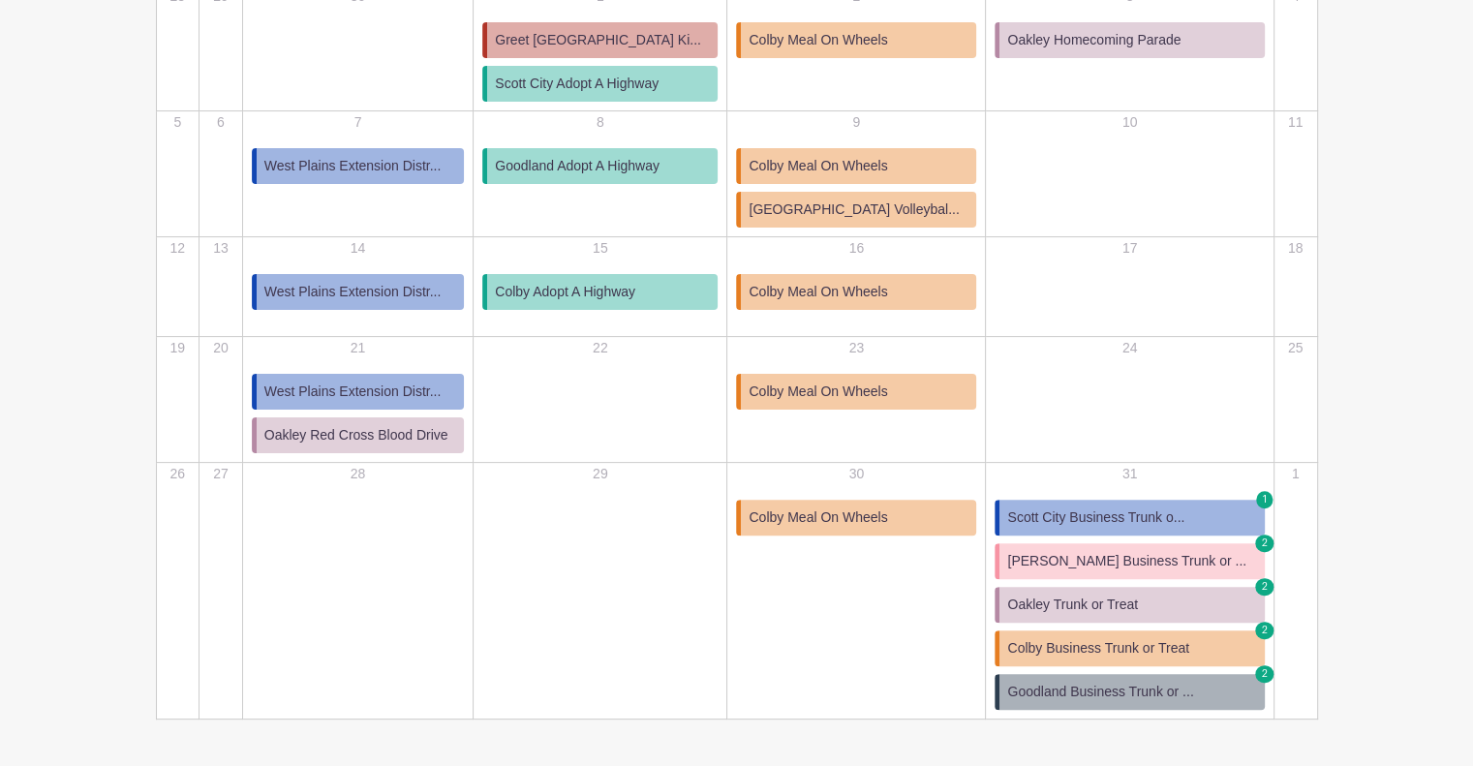
click at [1107, 597] on span "Oakley Trunk or Treat" at bounding box center [1072, 605] width 131 height 20
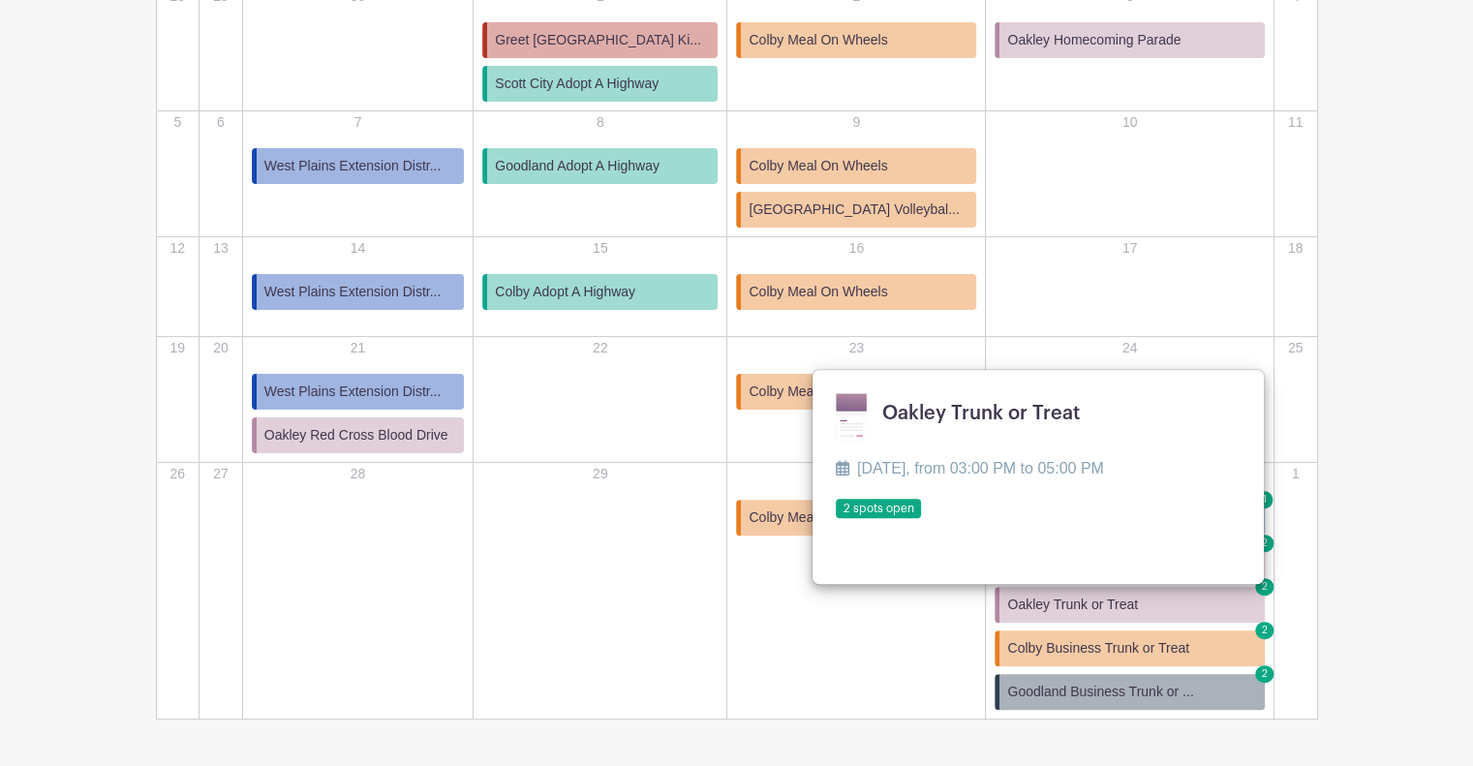
click at [836, 519] on link at bounding box center [836, 519] width 0 height 0
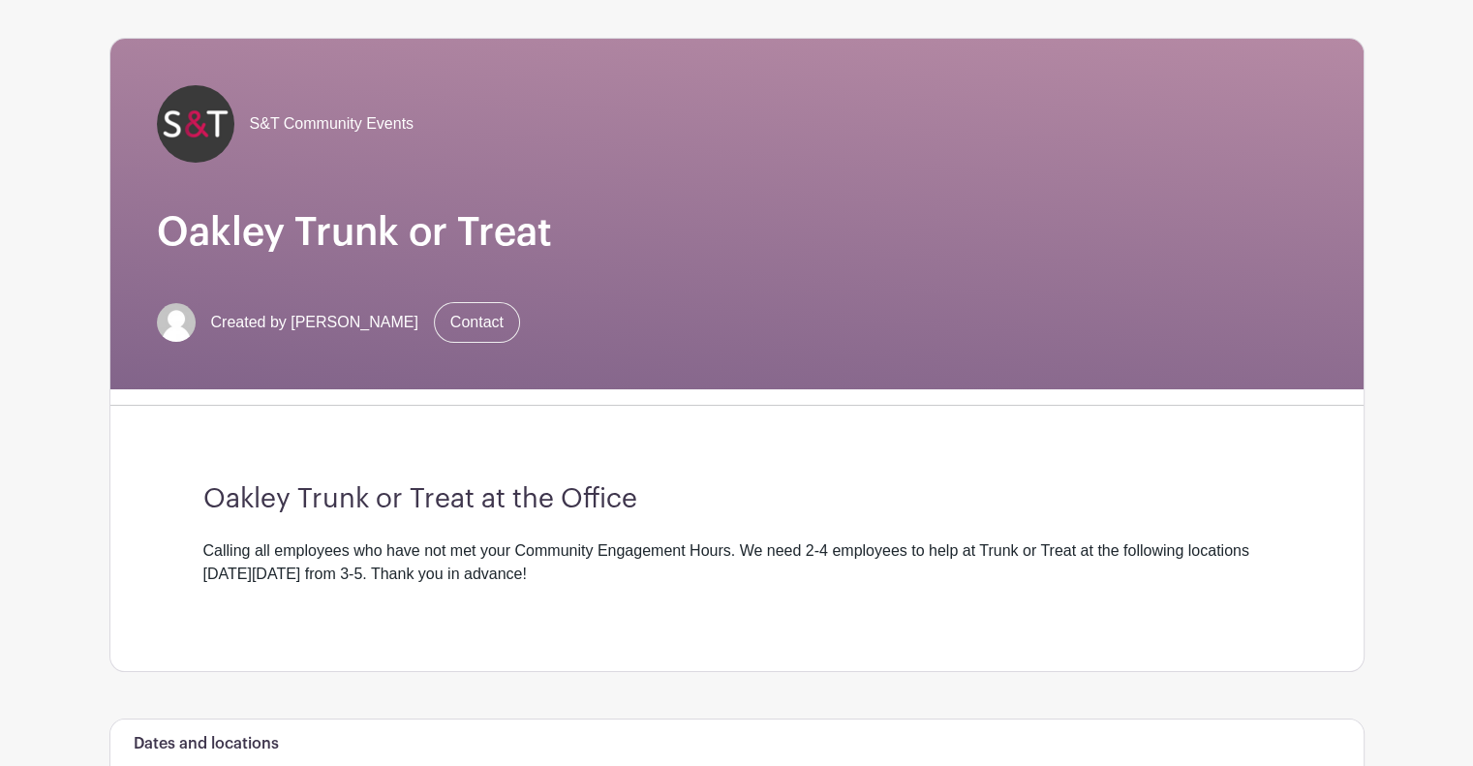
scroll to position [89, 0]
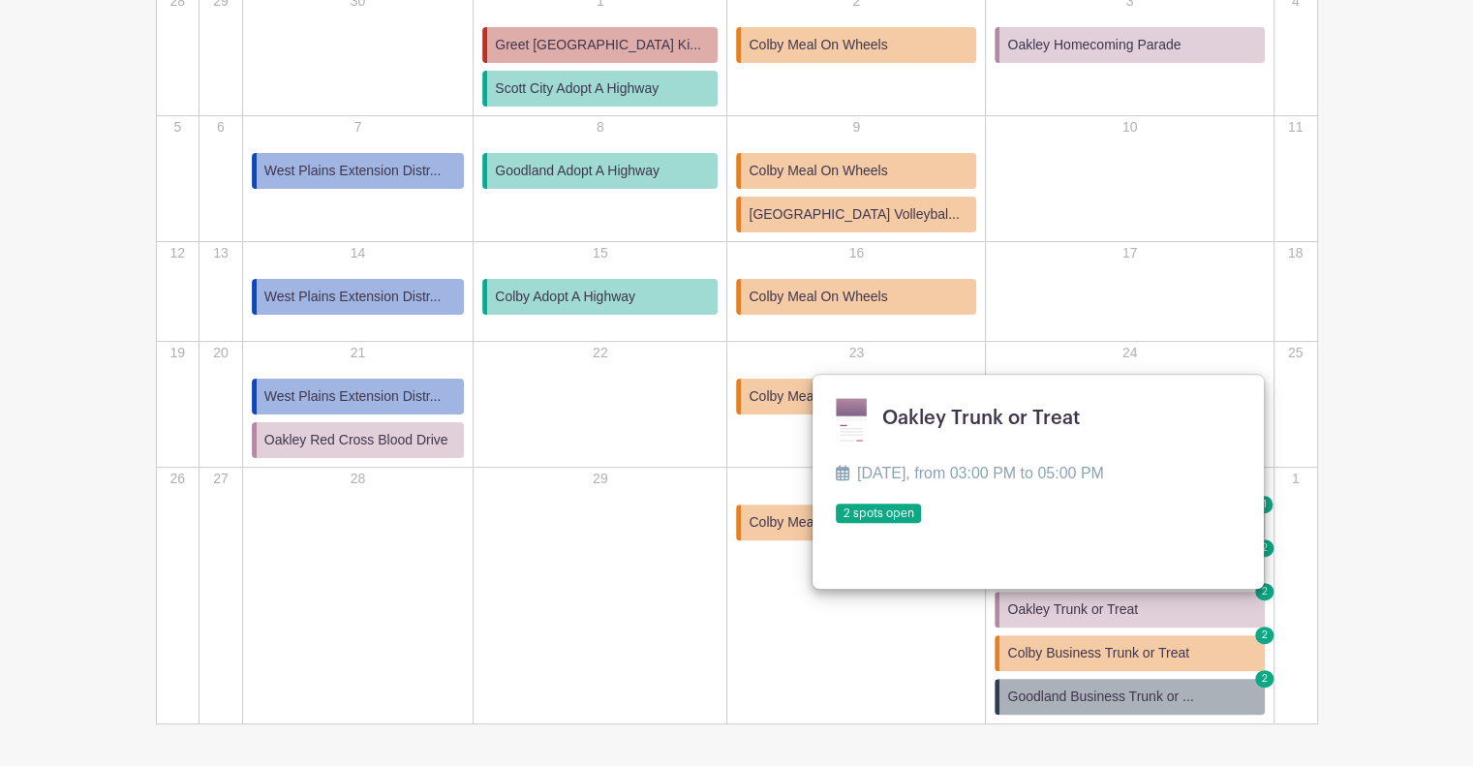
scroll to position [435, 0]
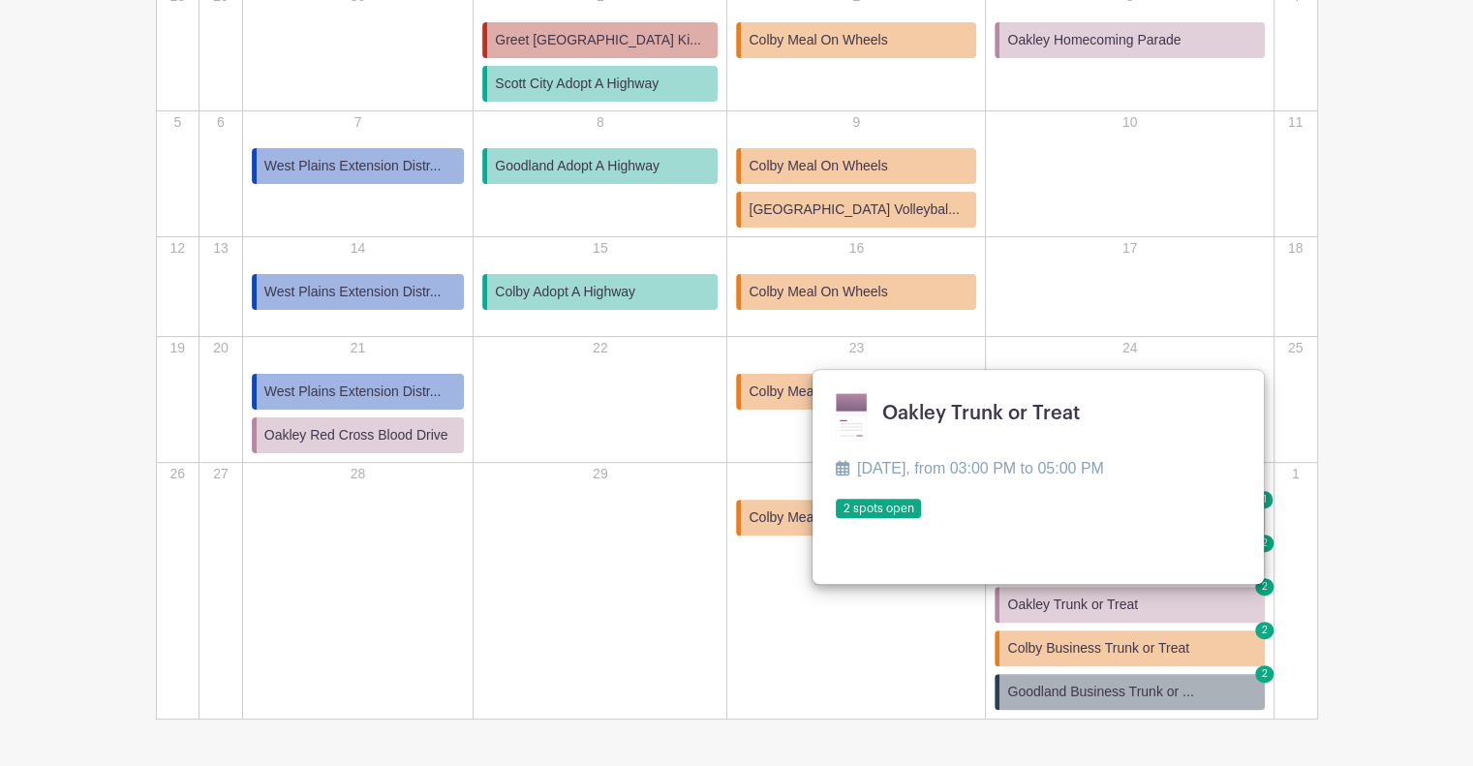
click at [1155, 293] on div "17" at bounding box center [1129, 286] width 285 height 97
